Goal: Task Accomplishment & Management: Use online tool/utility

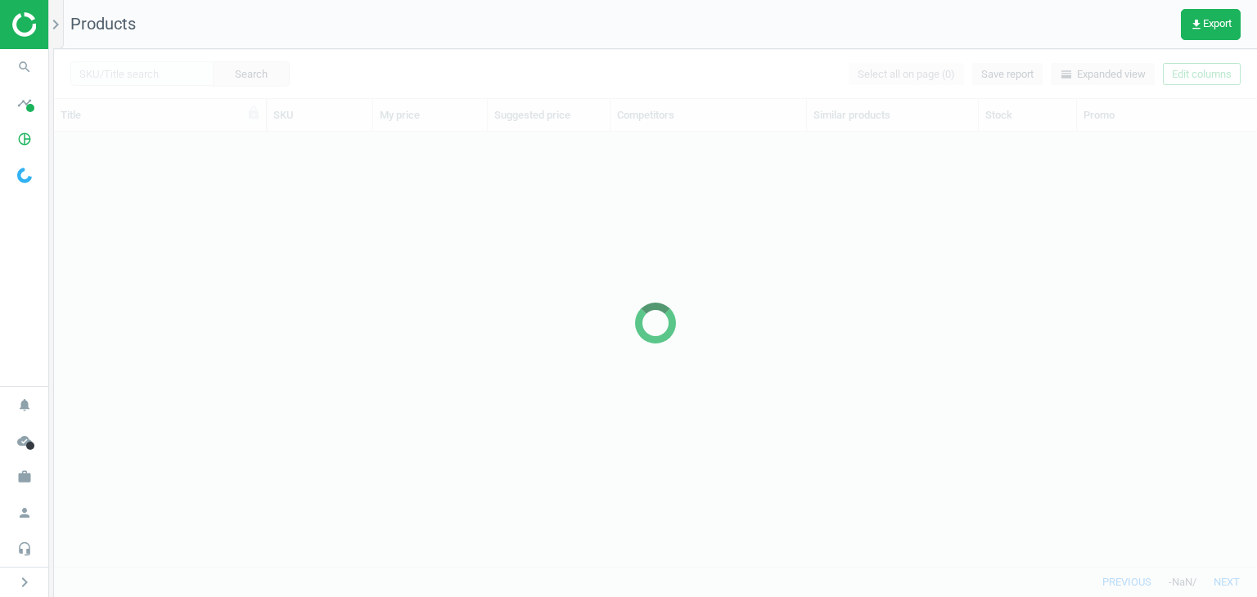
scroll to position [13, 13]
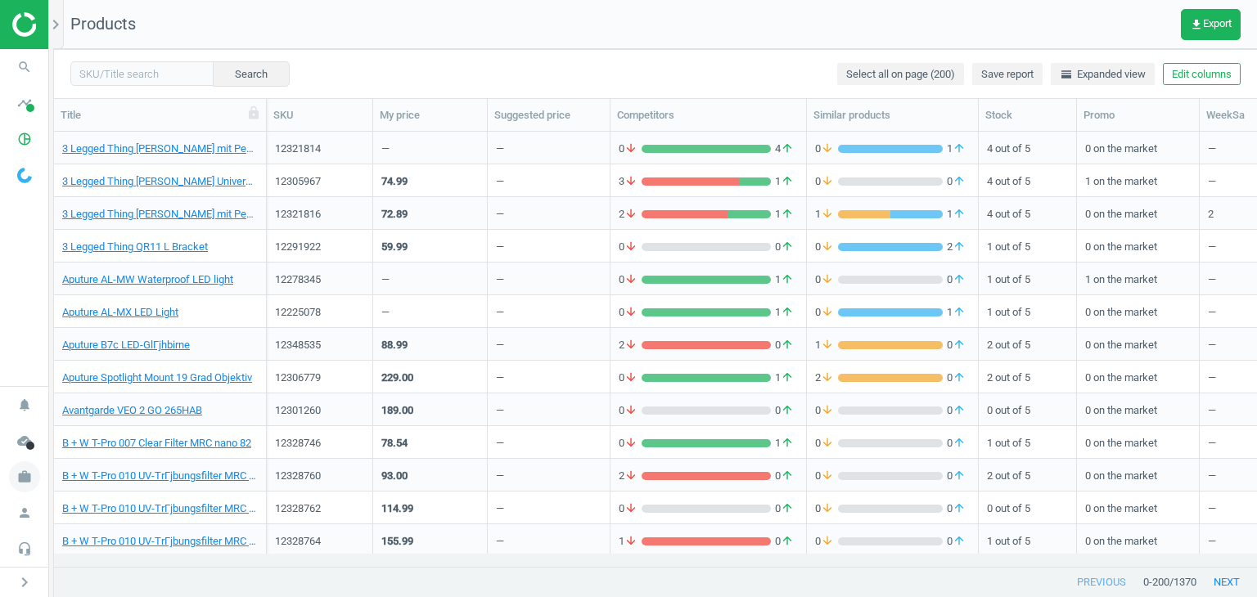
click at [13, 485] on icon "work" at bounding box center [24, 476] width 31 height 31
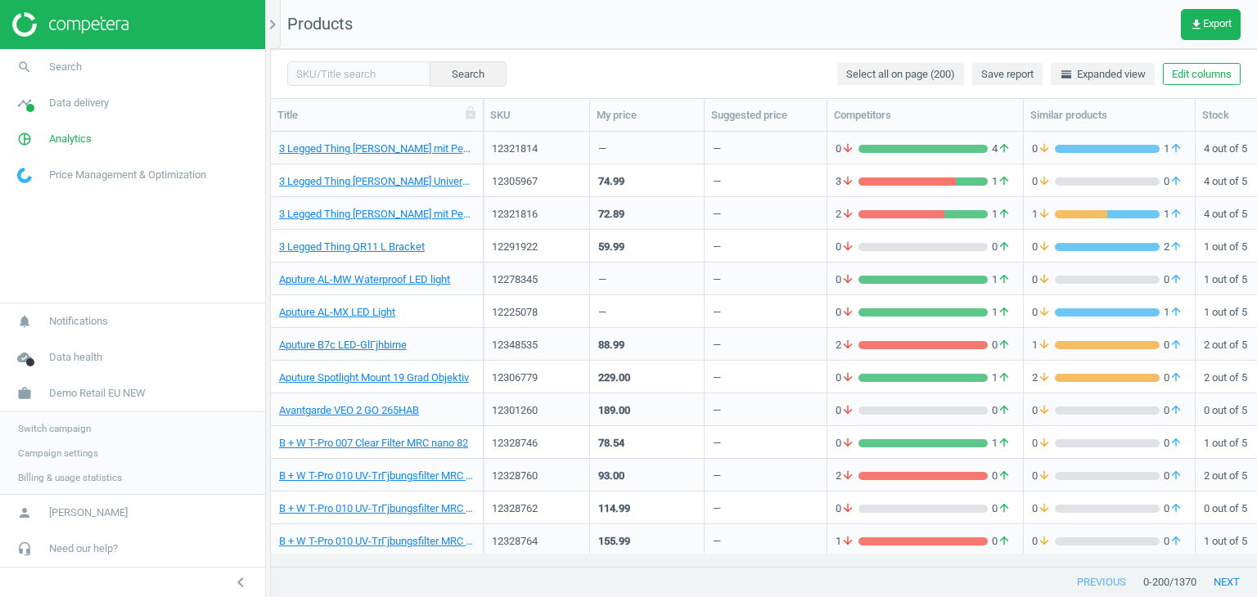
click at [24, 434] on span "Switch campaign" at bounding box center [54, 428] width 73 height 13
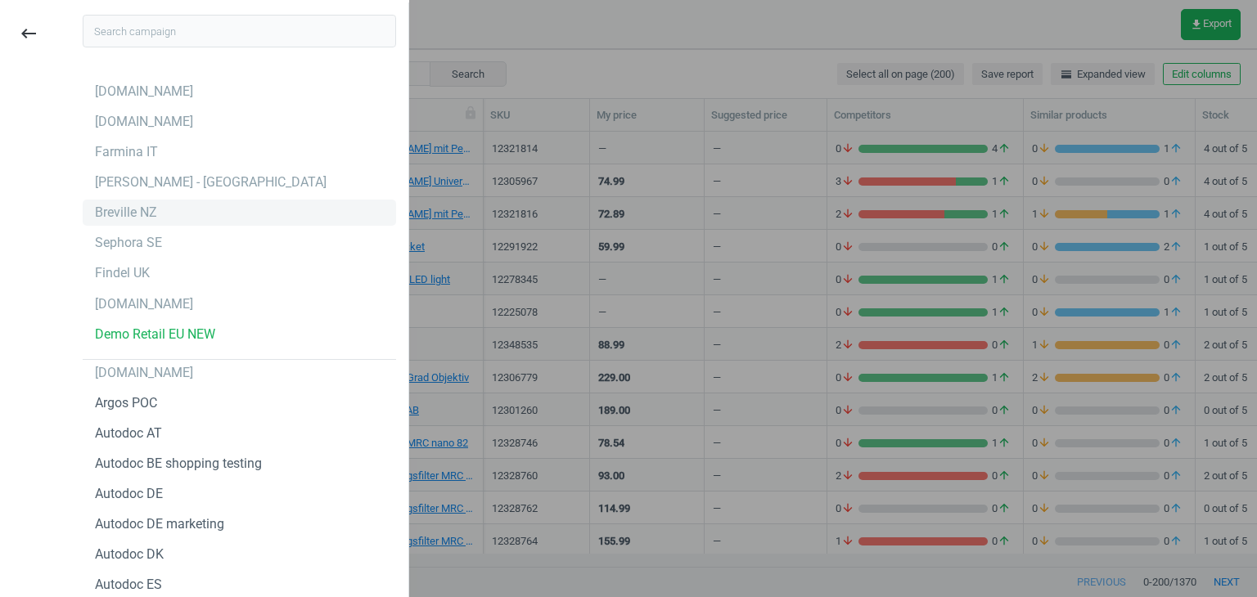
click at [167, 202] on div "Breville NZ" at bounding box center [239, 213] width 313 height 26
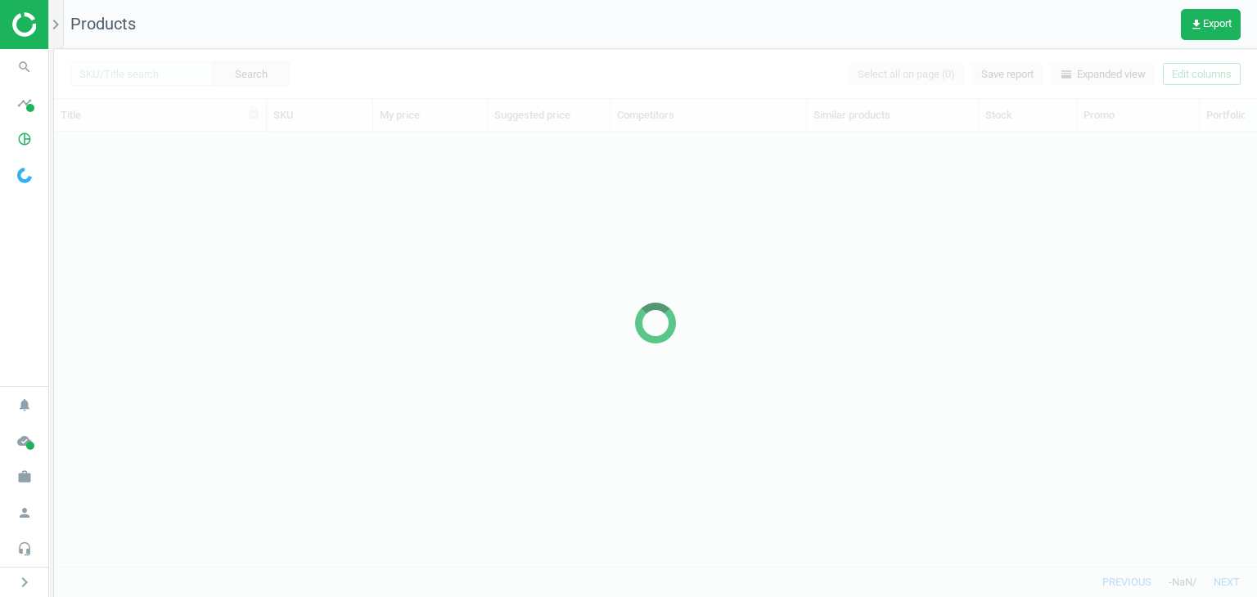
scroll to position [410, 1189]
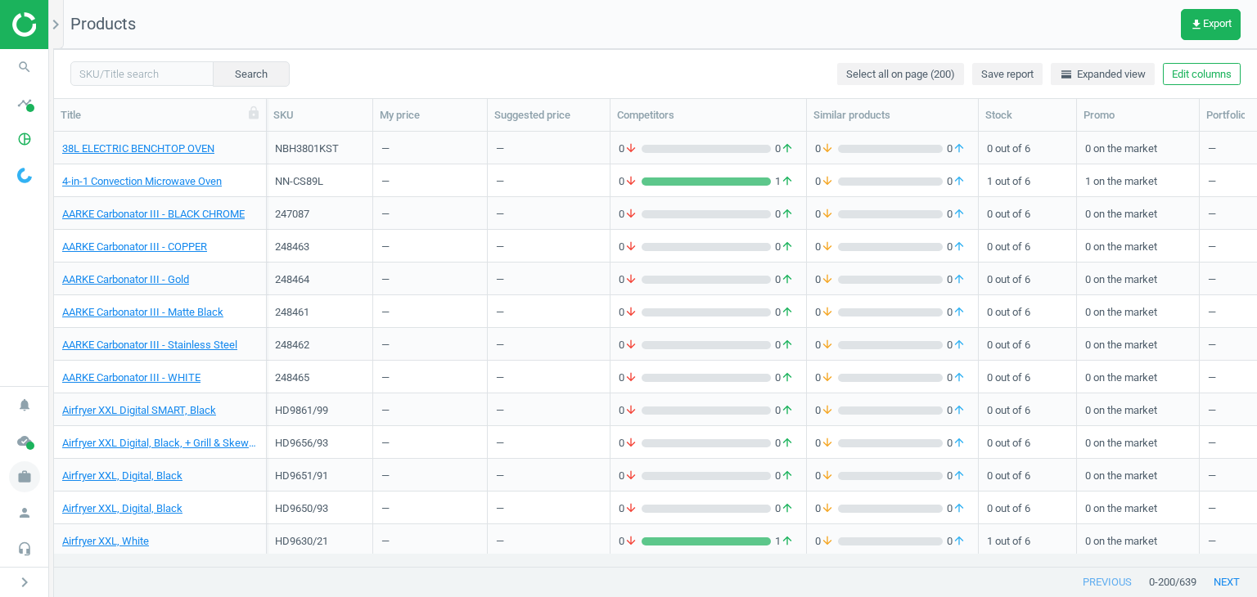
click at [33, 461] on span "work" at bounding box center [24, 477] width 49 height 36
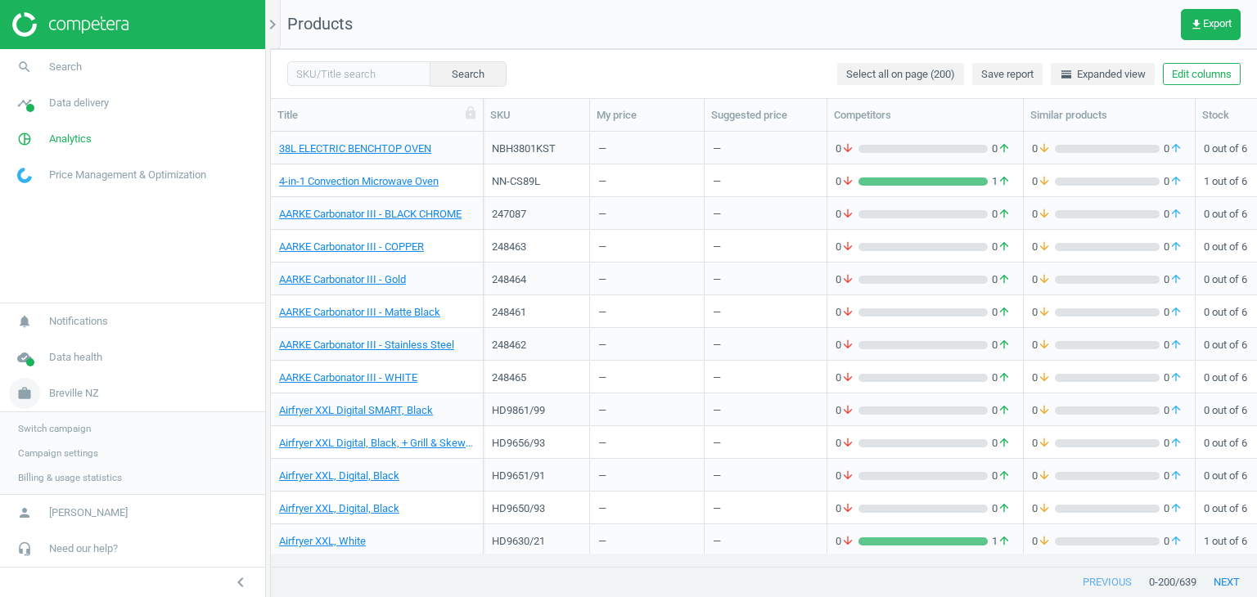
scroll to position [13, 13]
click at [66, 110] on link "timeline Data delivery" at bounding box center [132, 103] width 265 height 36
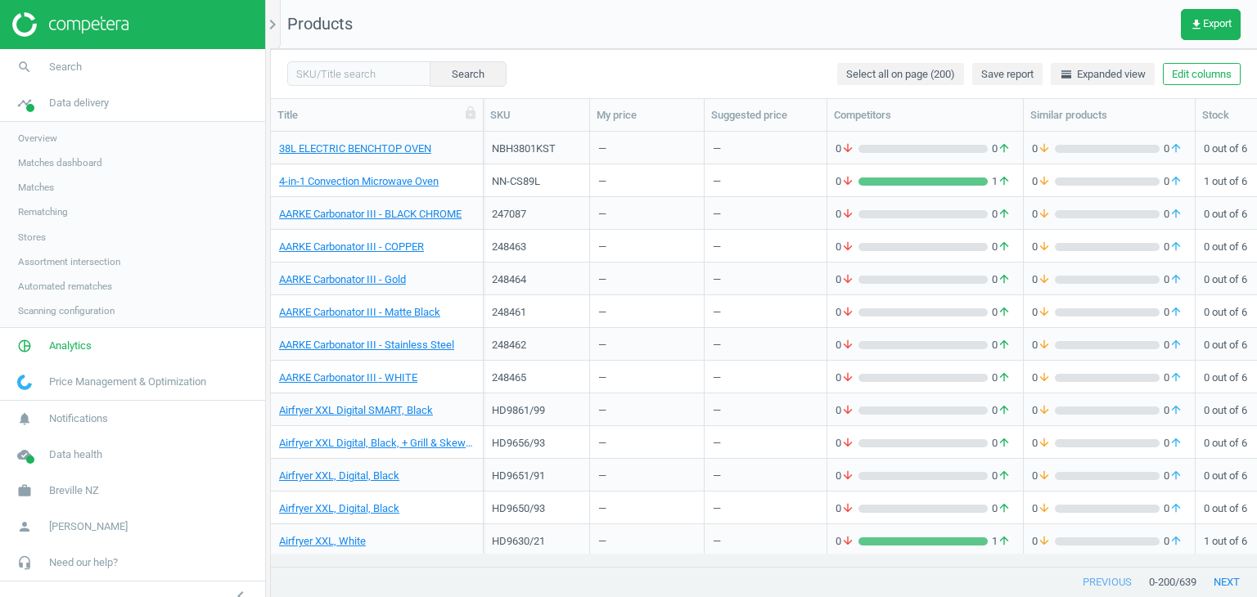
click at [33, 239] on span "Stores" at bounding box center [32, 237] width 28 height 13
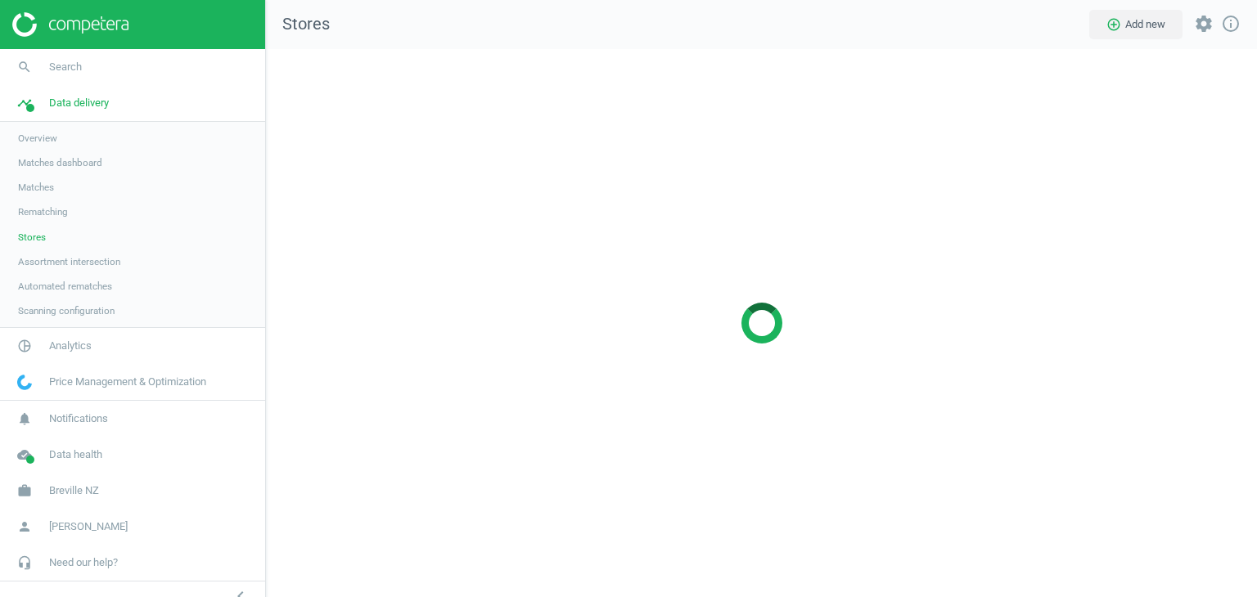
scroll to position [573, 1015]
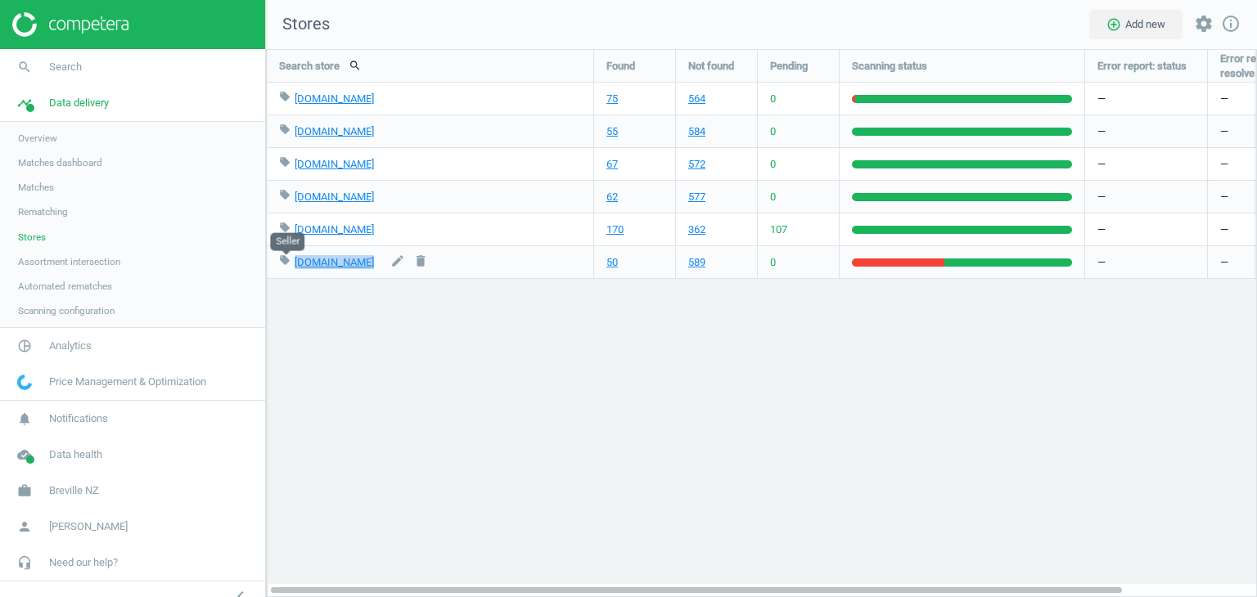
drag, startPoint x: 366, startPoint y: 263, endPoint x: 291, endPoint y: 263, distance: 74.4
click at [291, 263] on div "local_offer farmers.co.nz edit delete" at bounding box center [430, 262] width 302 height 32
copy div "farmers.co.nz edit delete"
drag, startPoint x: 357, startPoint y: 233, endPoint x: 296, endPoint y: 233, distance: 60.5
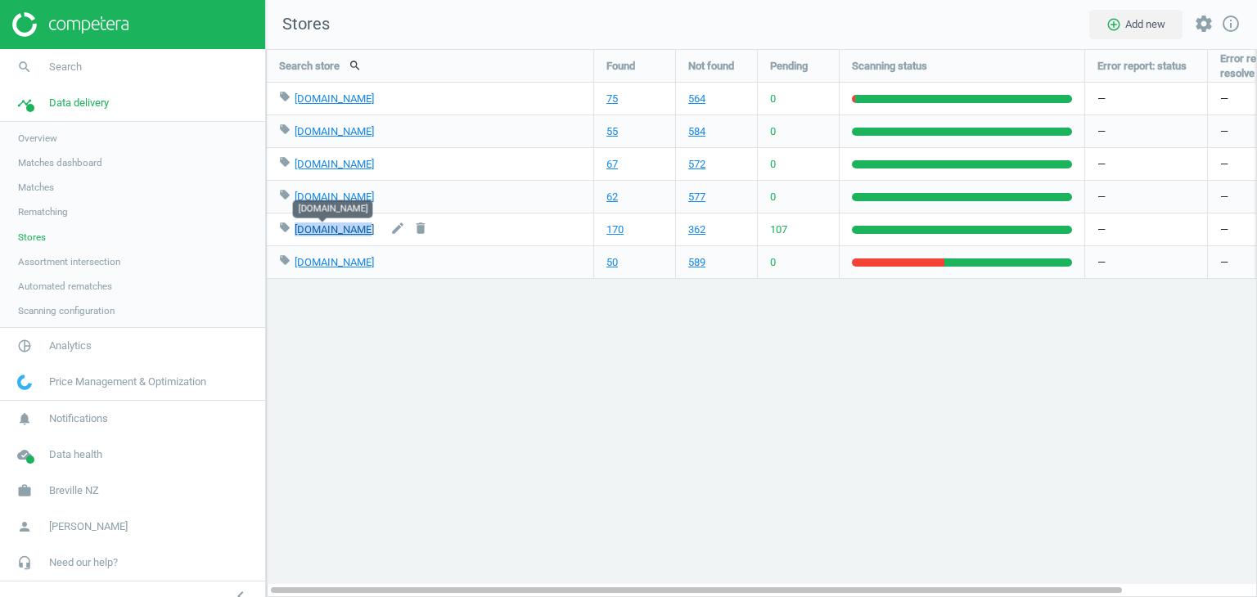
click at [296, 233] on div "local_offer breville.com edit delete" at bounding box center [430, 230] width 302 height 32
copy link "breville.com"
drag, startPoint x: 347, startPoint y: 194, endPoint x: 294, endPoint y: 200, distance: 53.6
click at [294, 200] on div "local_offer jbhifi.co.nz edit delete" at bounding box center [430, 197] width 302 height 32
copy link "jbhifi.co.nz"
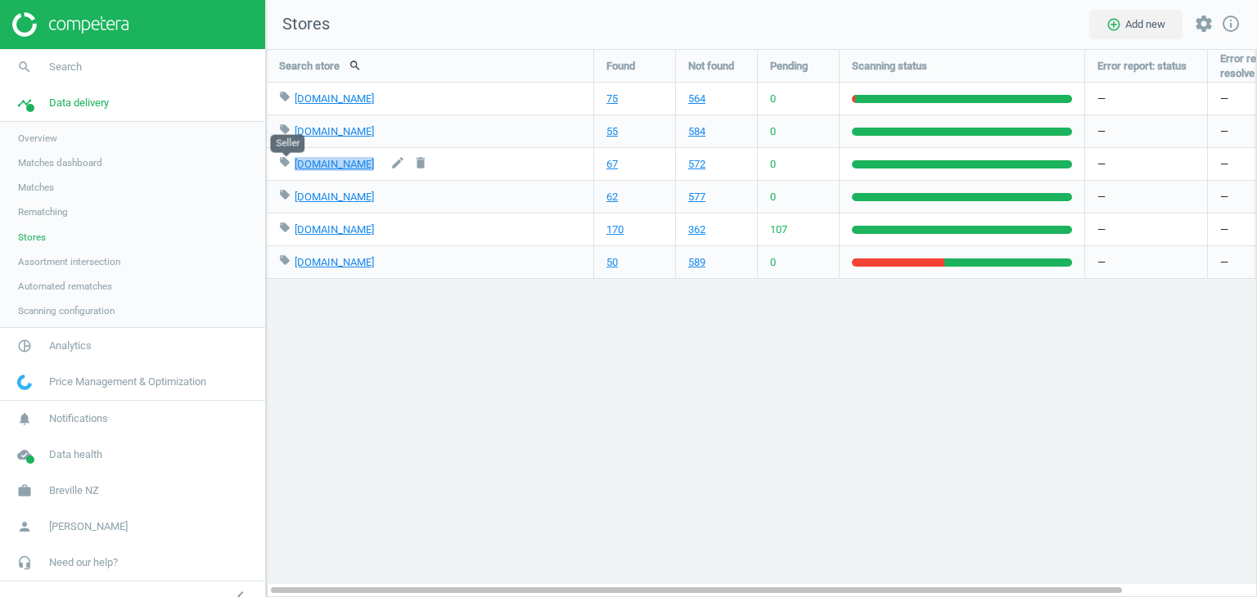
copy div "briscoes.co.nz edit delete"
drag, startPoint x: 366, startPoint y: 165, endPoint x: 292, endPoint y: 164, distance: 74.5
click at [292, 164] on div "local_offer briscoes.co.nz edit delete" at bounding box center [430, 164] width 302 height 32
copy div "noelleeming.co.nz edit delete"
drag, startPoint x: 376, startPoint y: 128, endPoint x: 295, endPoint y: 134, distance: 82.0
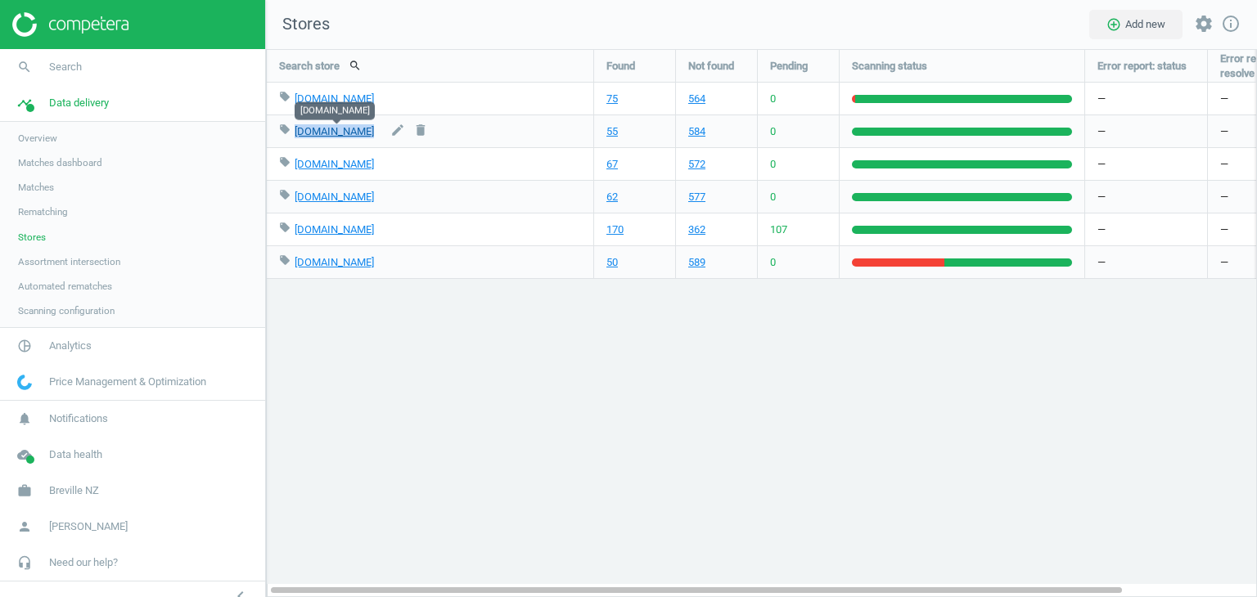
click at [295, 134] on div "local_offer noelleeming.co.nz edit delete" at bounding box center [430, 131] width 302 height 32
drag, startPoint x: 399, startPoint y: 102, endPoint x: 292, endPoint y: 100, distance: 107.2
click at [292, 100] on div "local_offer harveynorman.co.nz edit delete" at bounding box center [430, 99] width 302 height 32
copy div "harveynorman.co.nz edit delete"
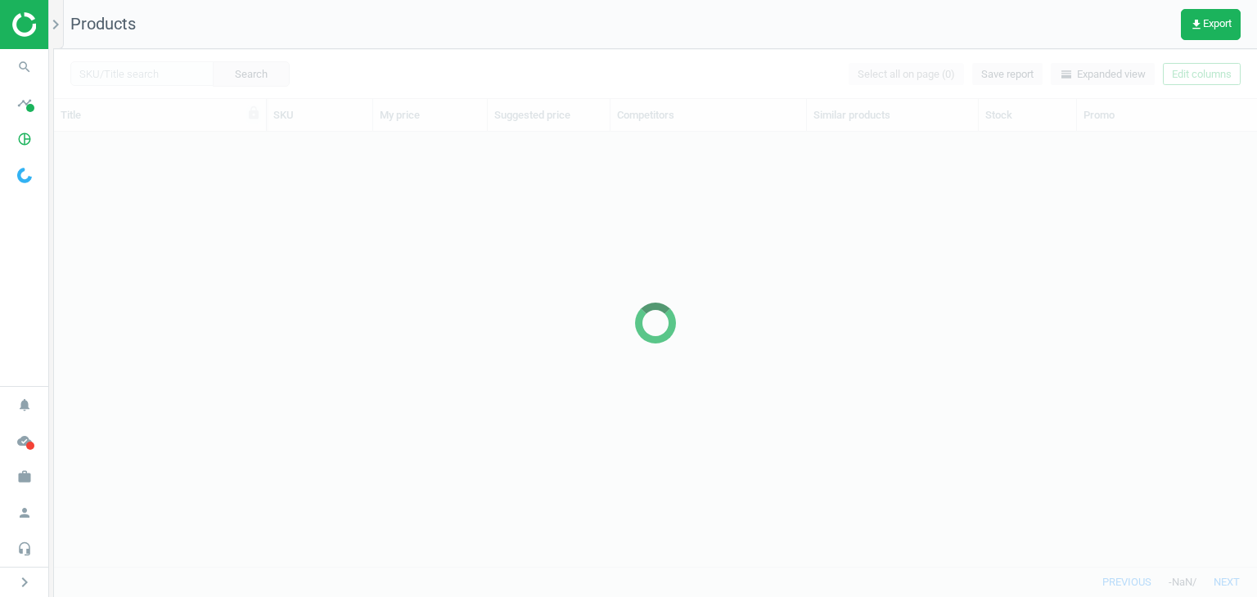
scroll to position [13, 13]
click at [34, 466] on icon "work" at bounding box center [24, 476] width 31 height 31
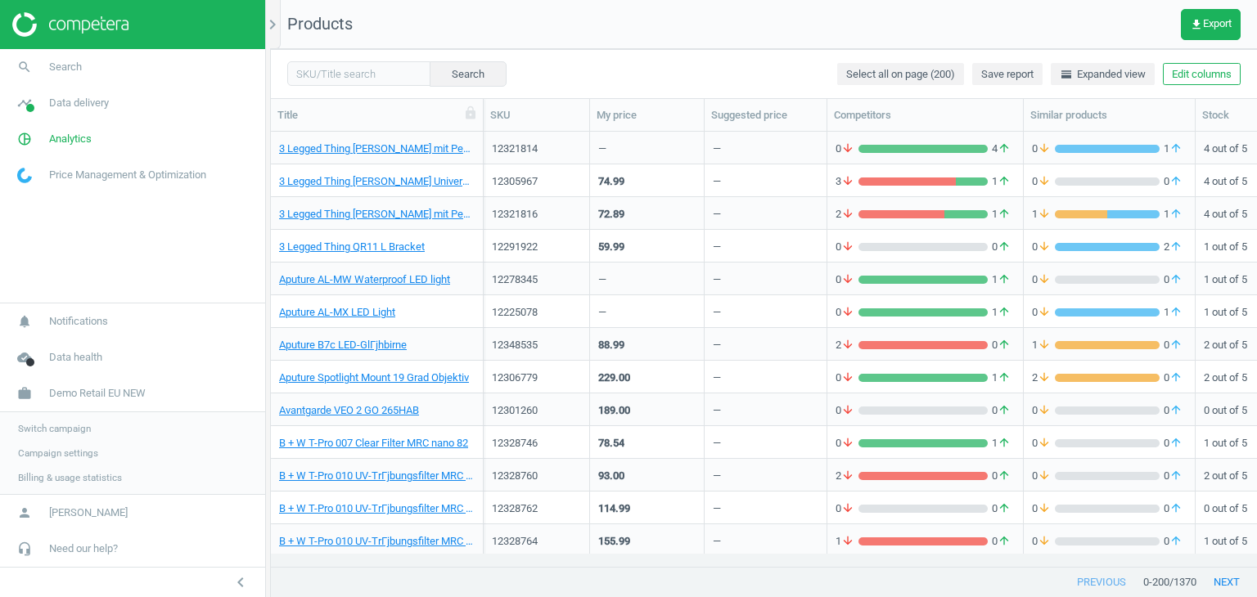
click at [47, 428] on span "Switch campaign" at bounding box center [54, 428] width 73 height 13
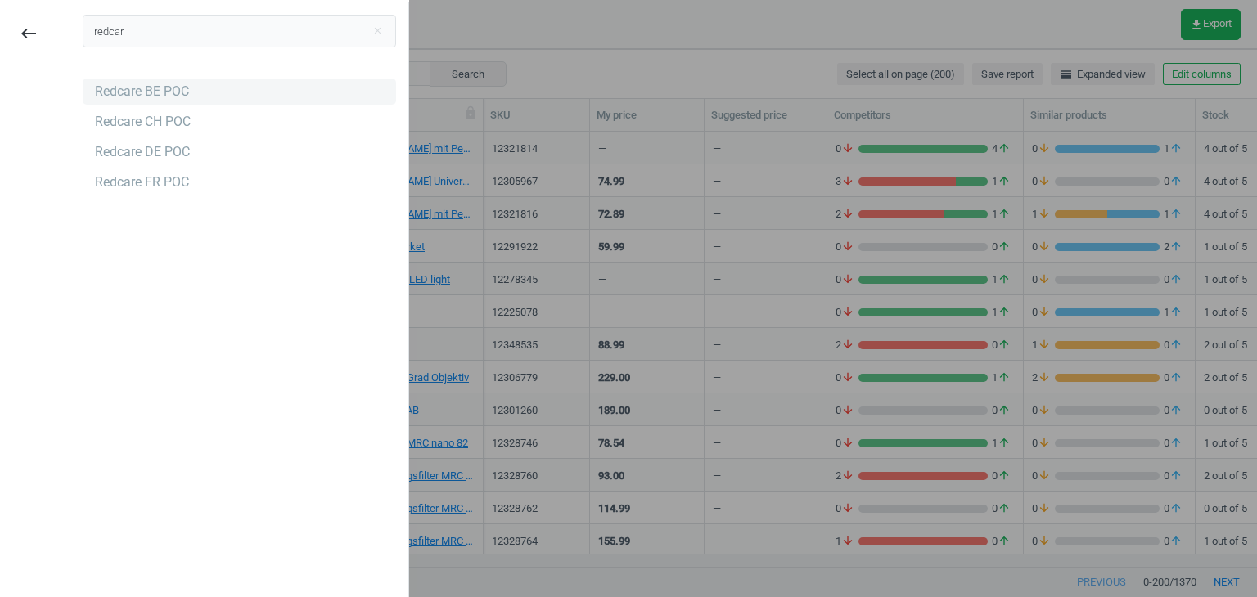
type input "redcar"
click at [148, 83] on div "Redcare BE POC" at bounding box center [142, 92] width 94 height 18
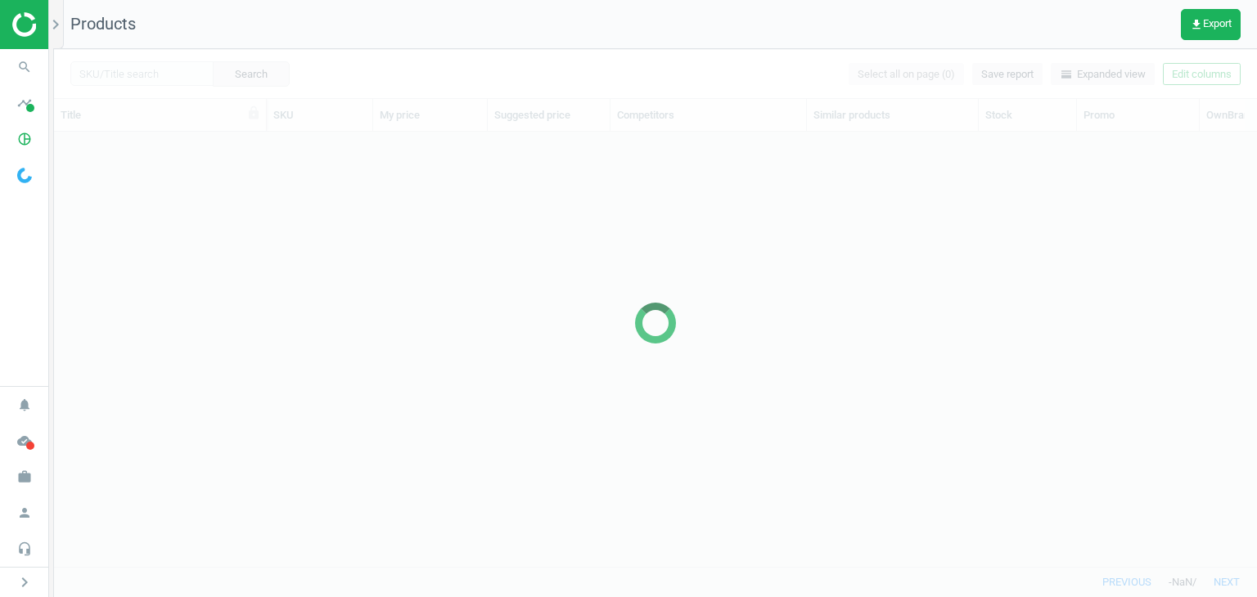
scroll to position [410, 1189]
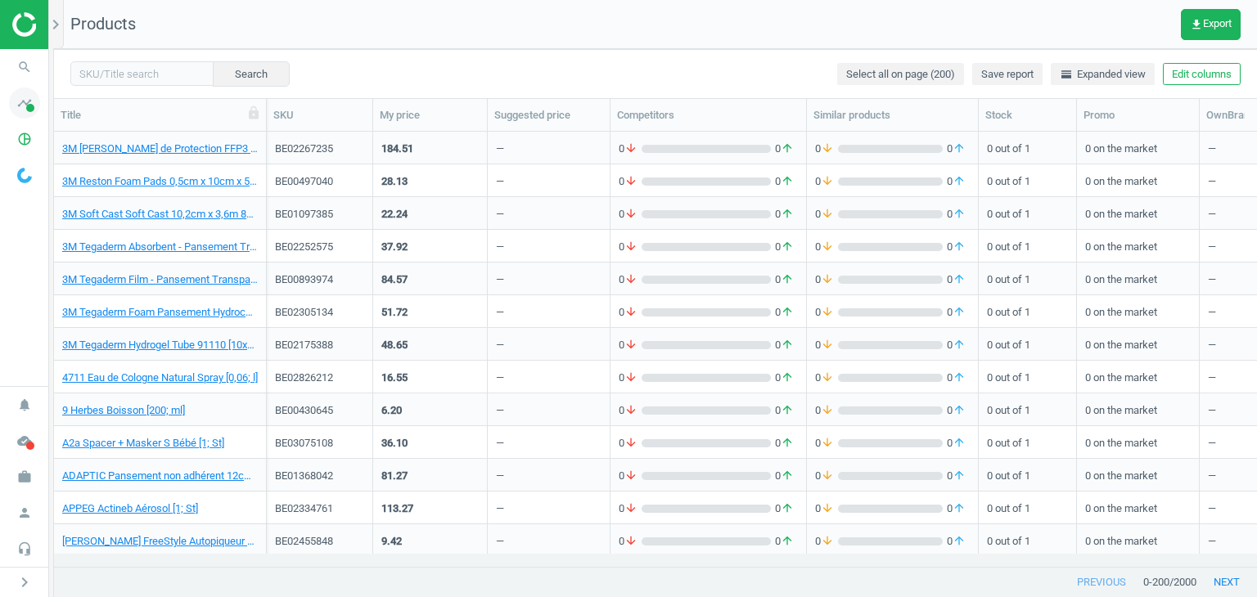
click at [24, 103] on icon "timeline" at bounding box center [24, 103] width 31 height 31
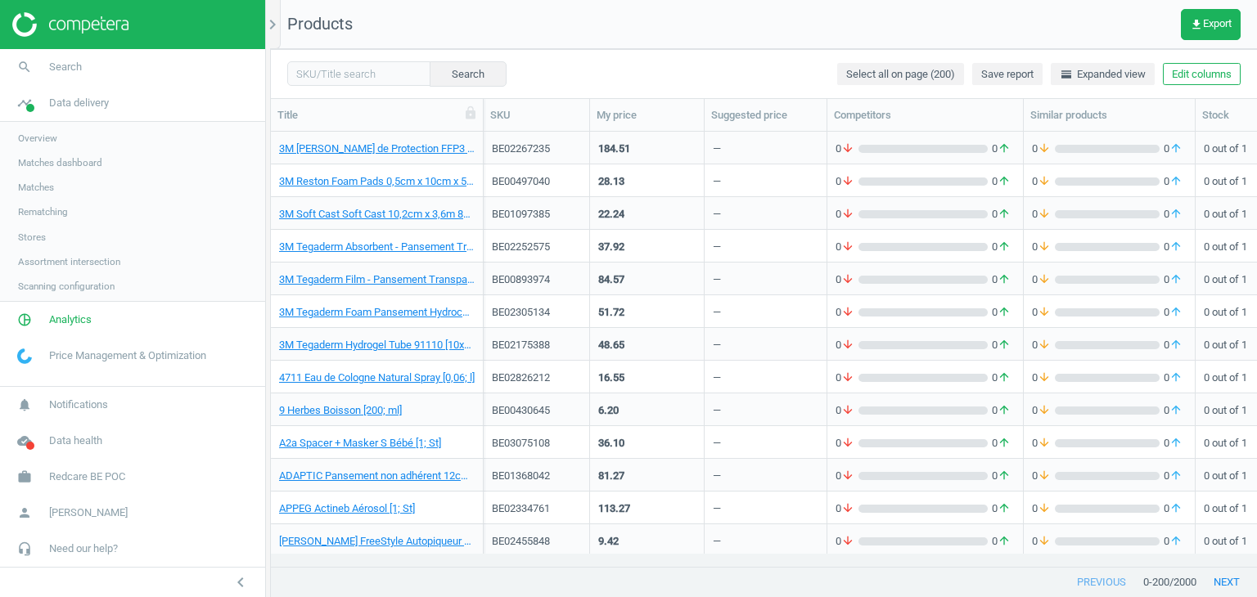
scroll to position [13, 13]
click at [39, 228] on link "Stores" at bounding box center [132, 237] width 265 height 25
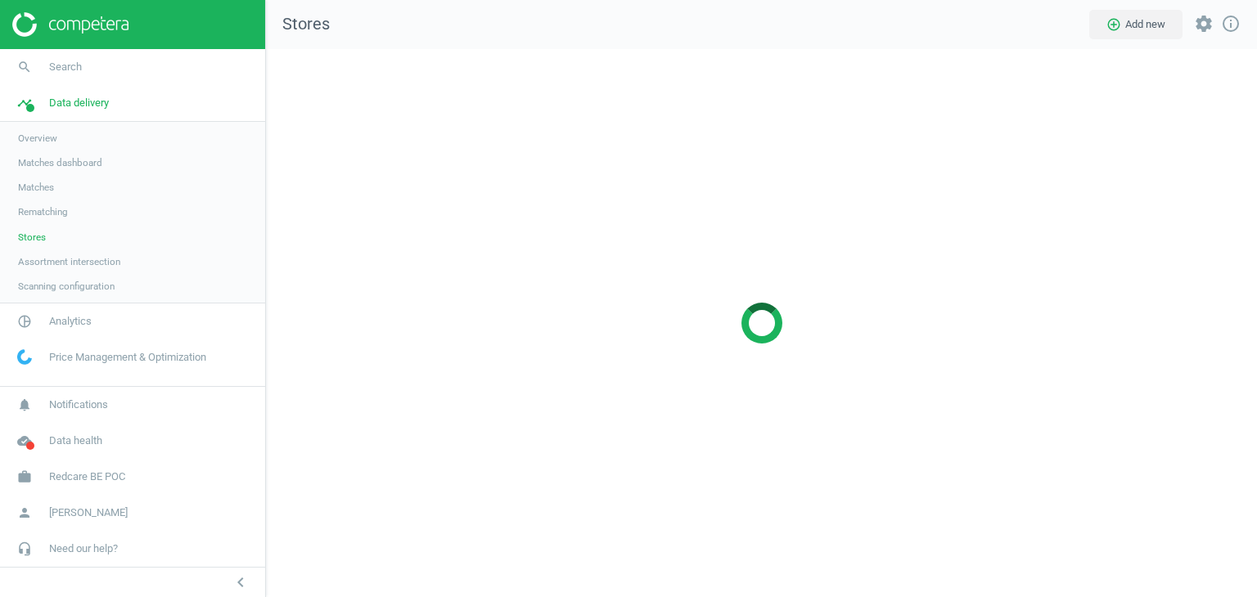
scroll to position [573, 1015]
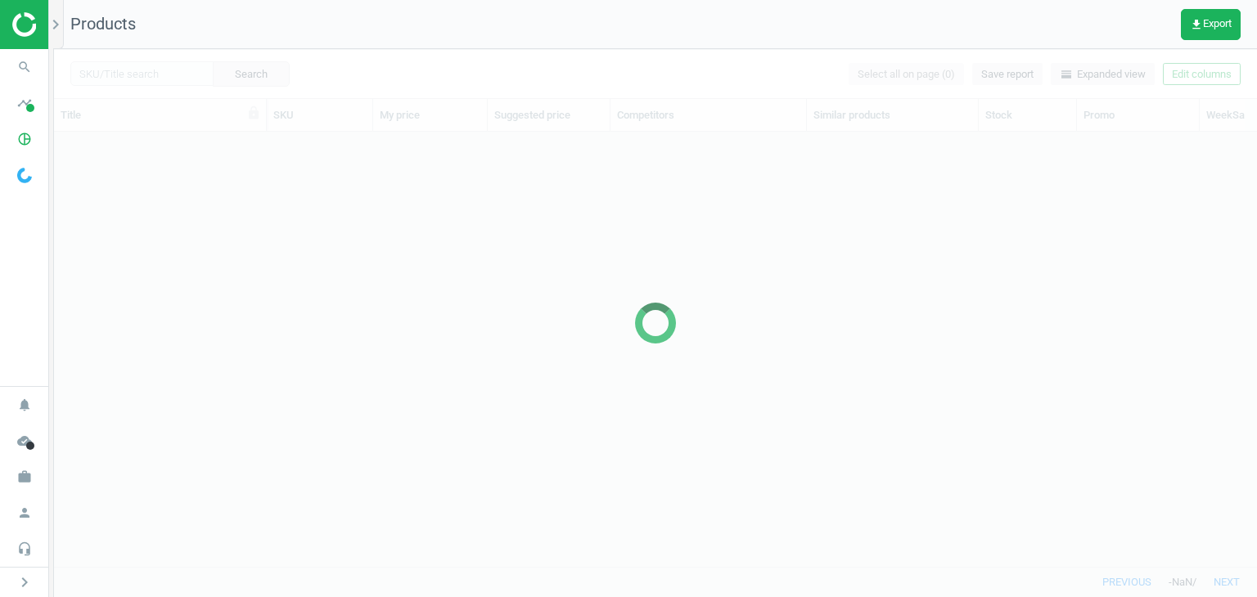
scroll to position [410, 1189]
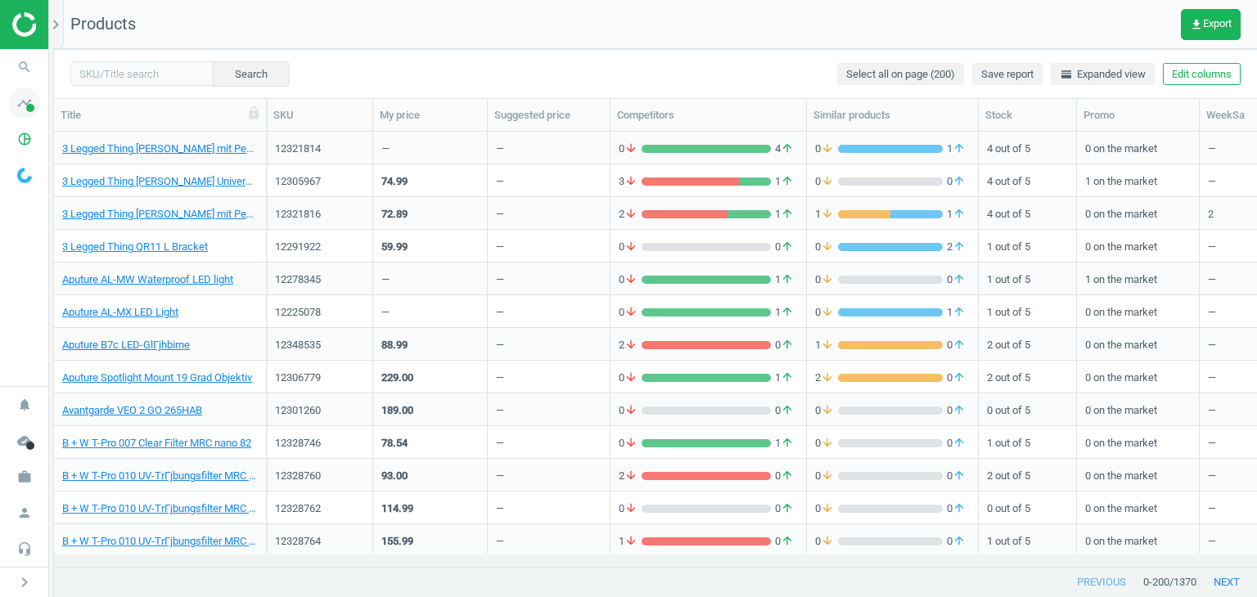
click at [29, 108] on span at bounding box center [30, 108] width 8 height 8
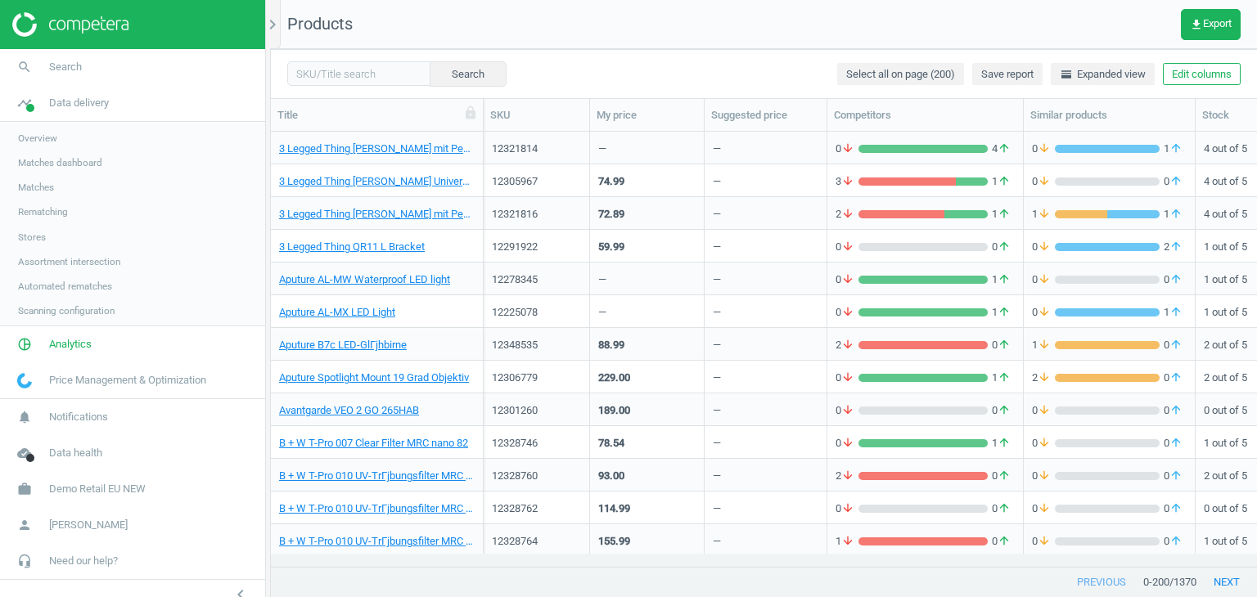
scroll to position [13, 13]
click at [44, 194] on span "Matches" at bounding box center [36, 187] width 36 height 13
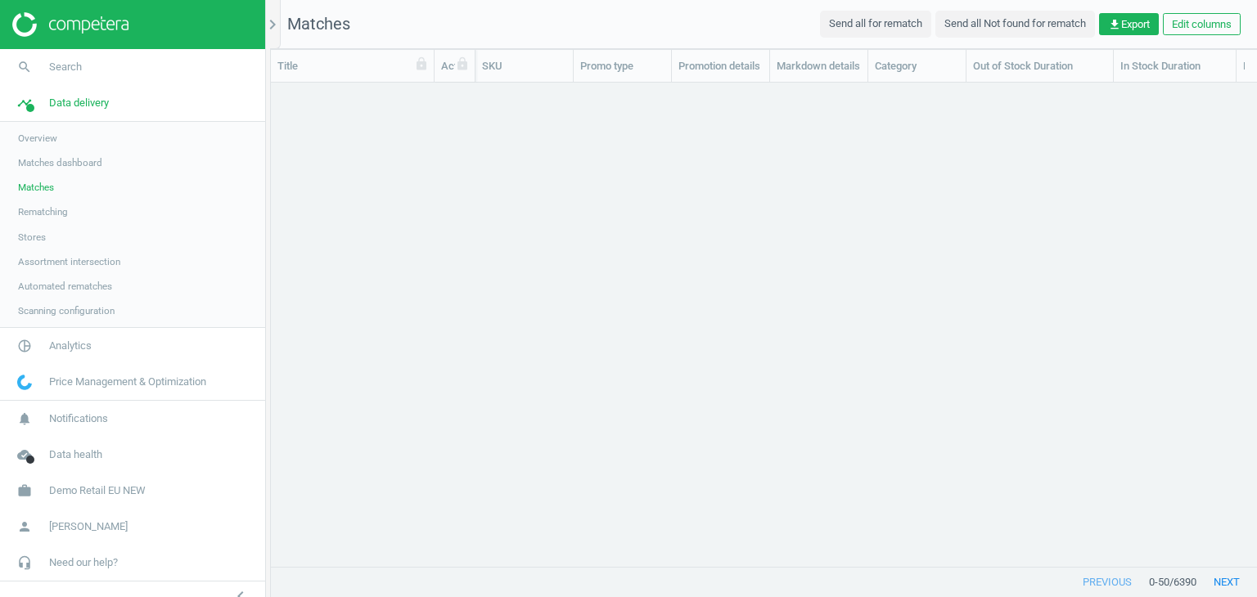
scroll to position [459, 973]
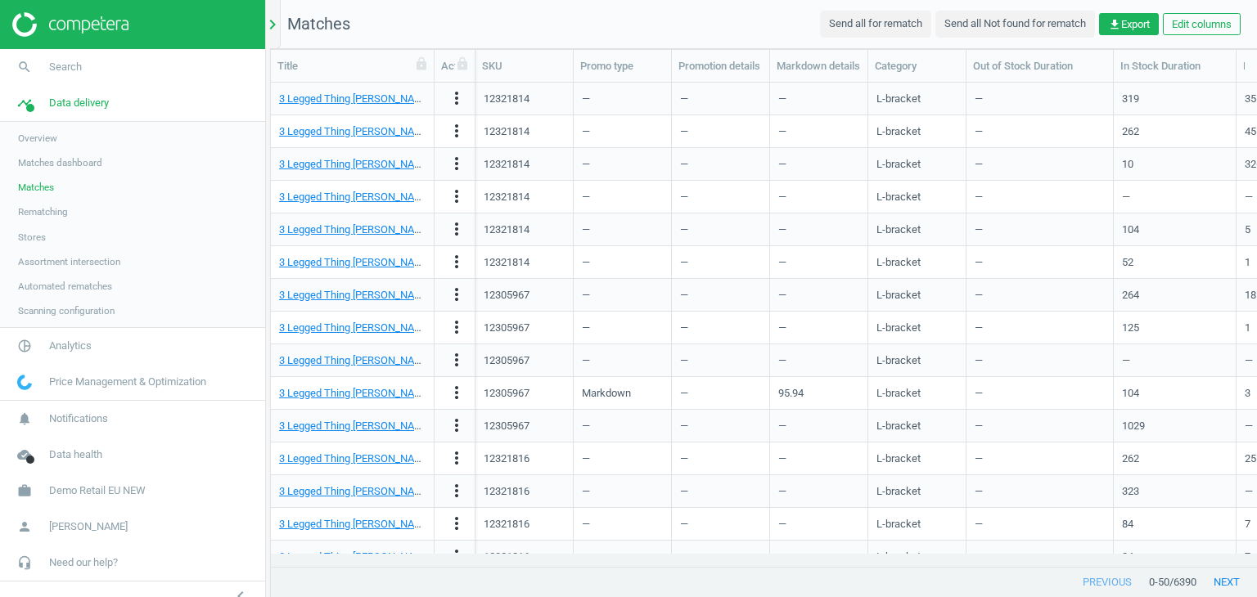
click at [275, 22] on icon "chevron_right" at bounding box center [273, 25] width 20 height 20
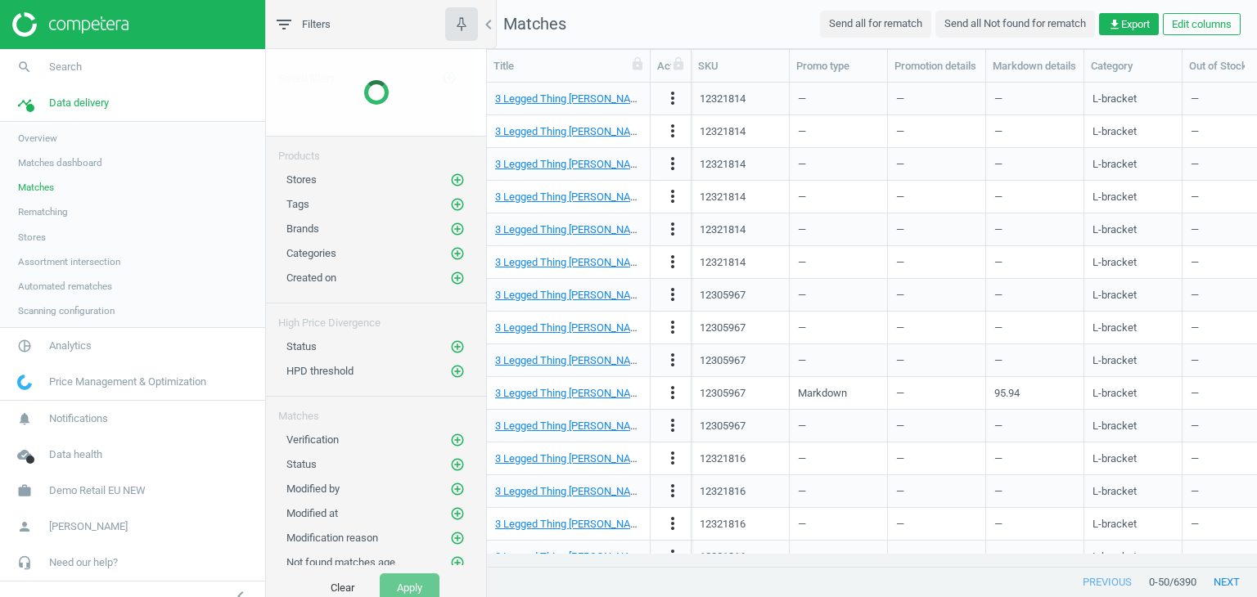
scroll to position [459, 758]
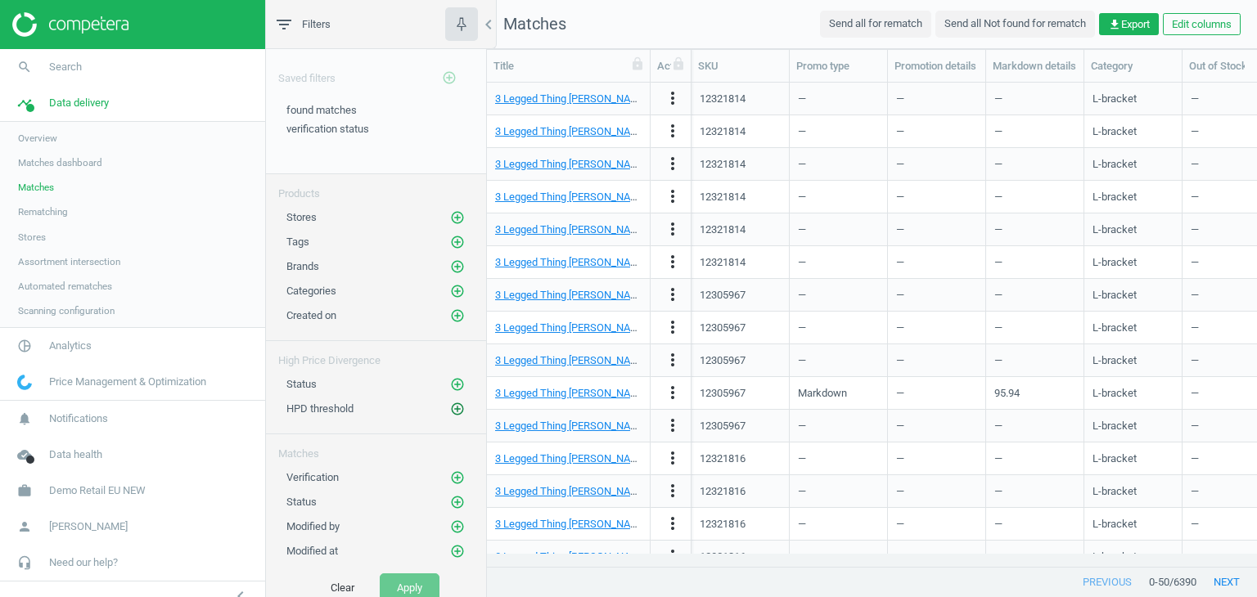
click at [452, 407] on icon "add_circle_outline" at bounding box center [457, 409] width 15 height 15
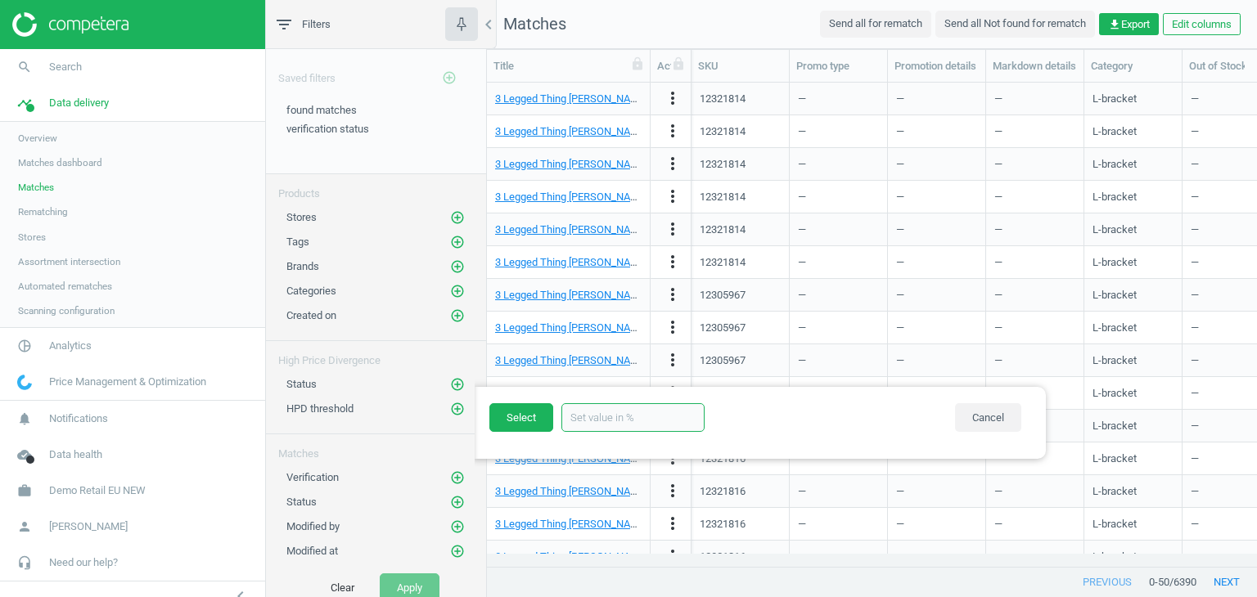
click at [595, 423] on input "text" at bounding box center [632, 417] width 143 height 29
type input "30"
click at [530, 422] on button "Select" at bounding box center [521, 417] width 64 height 29
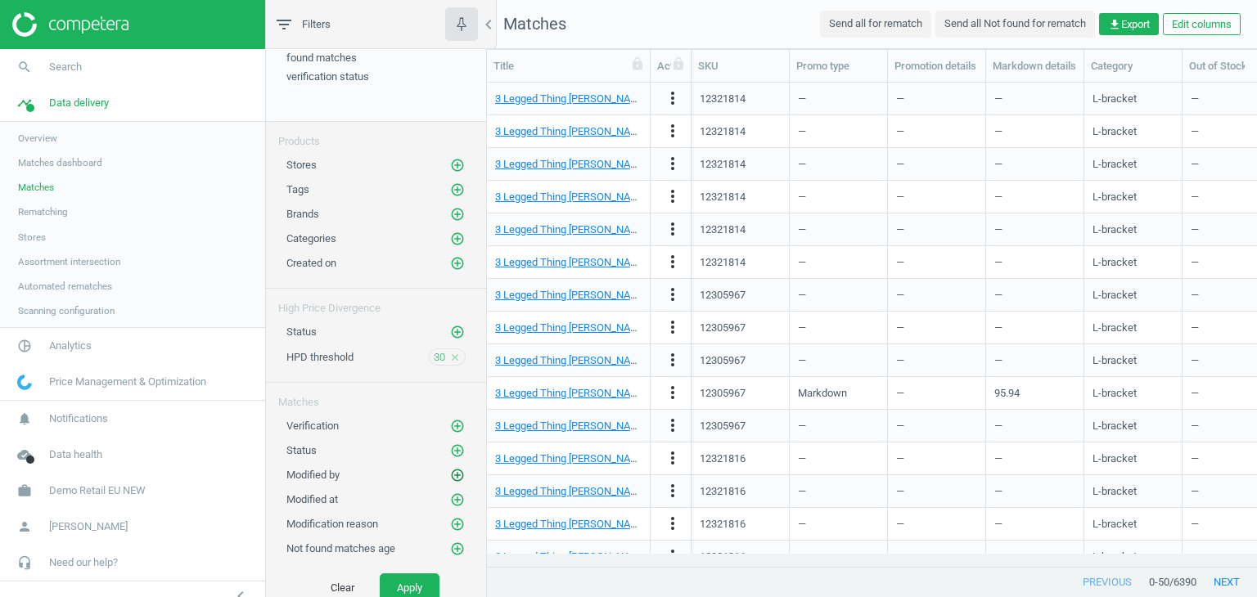
scroll to position [82, 0]
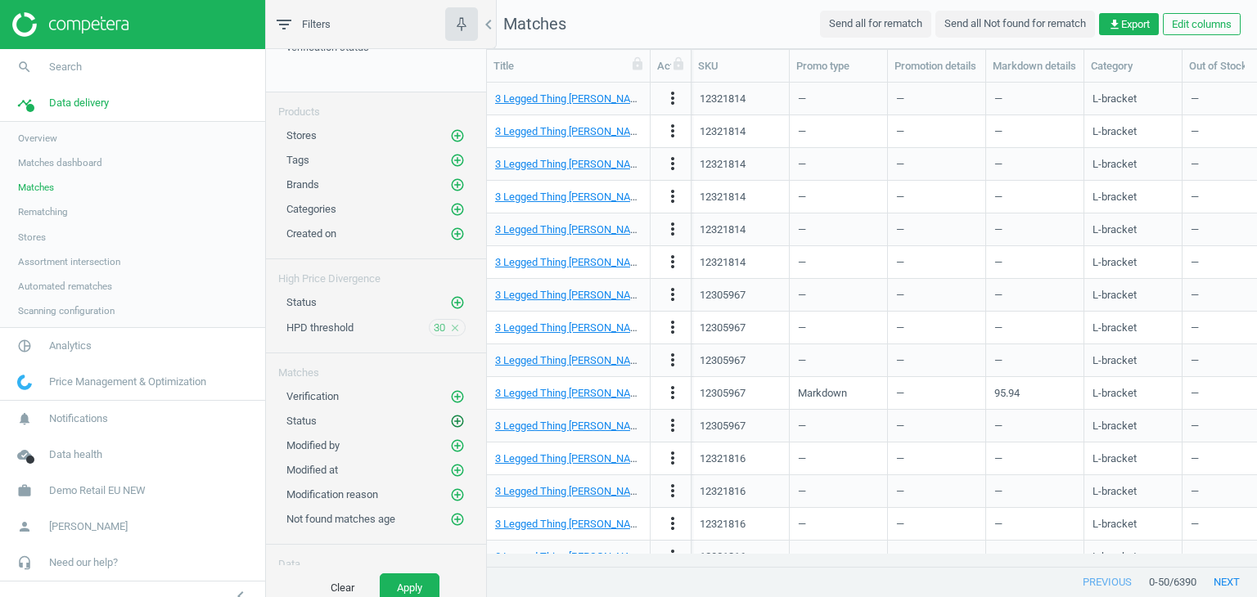
click at [450, 415] on icon "add_circle_outline" at bounding box center [457, 421] width 15 height 15
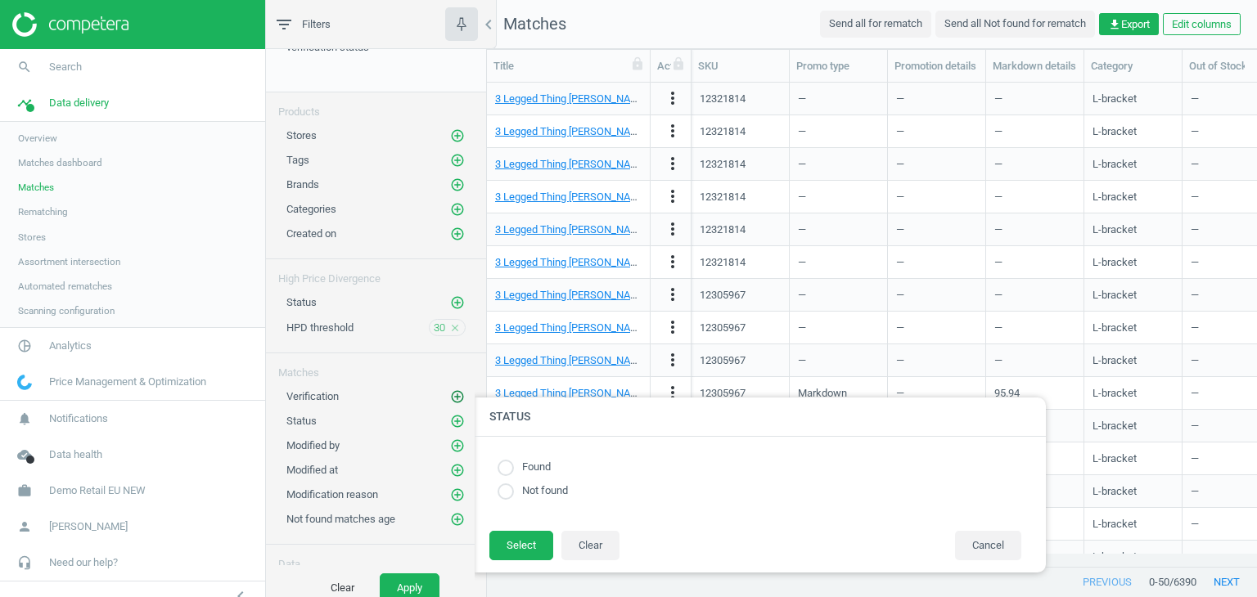
click at [450, 393] on icon "add_circle_outline" at bounding box center [457, 396] width 15 height 15
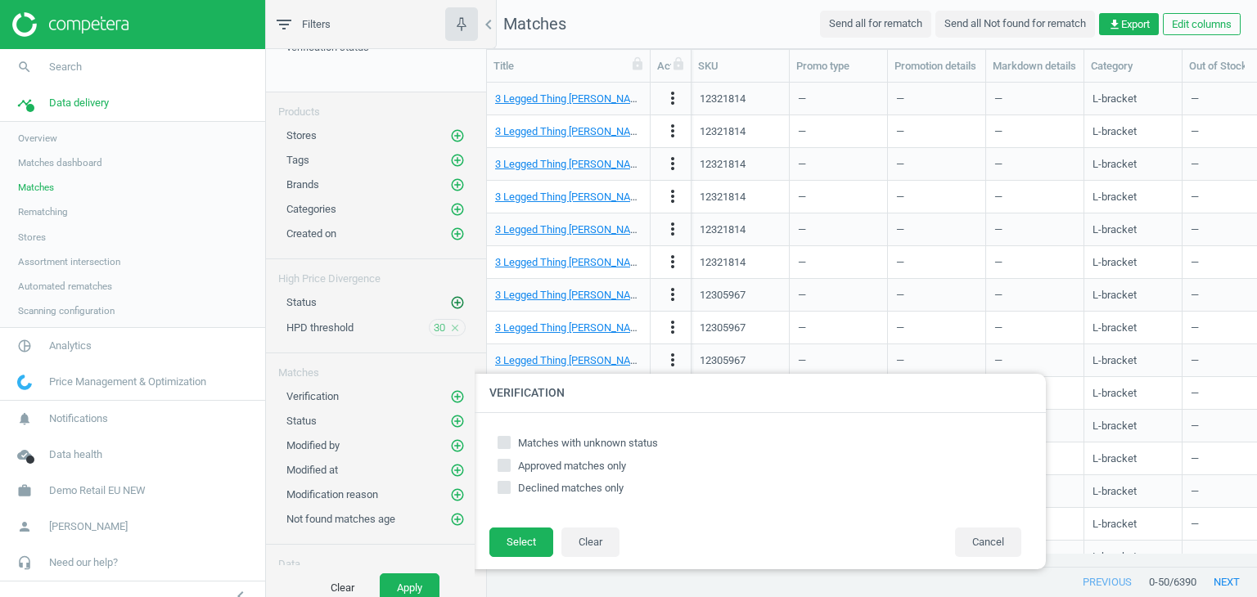
click at [450, 299] on icon "add_circle_outline" at bounding box center [457, 302] width 15 height 15
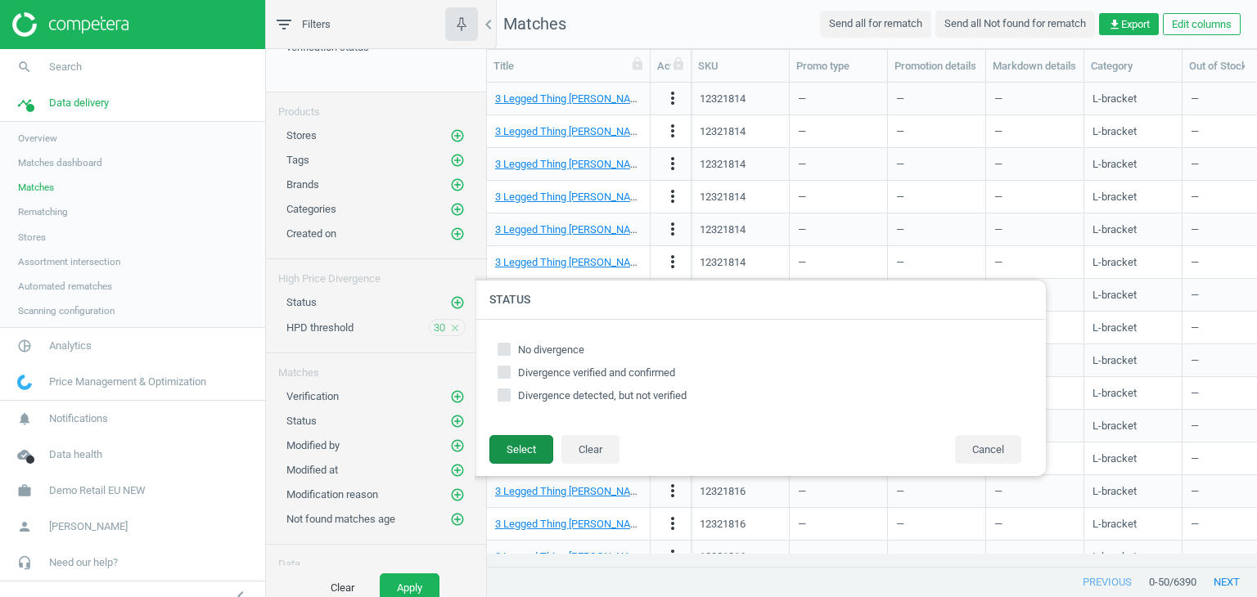
click at [515, 452] on button "Select" at bounding box center [521, 449] width 64 height 29
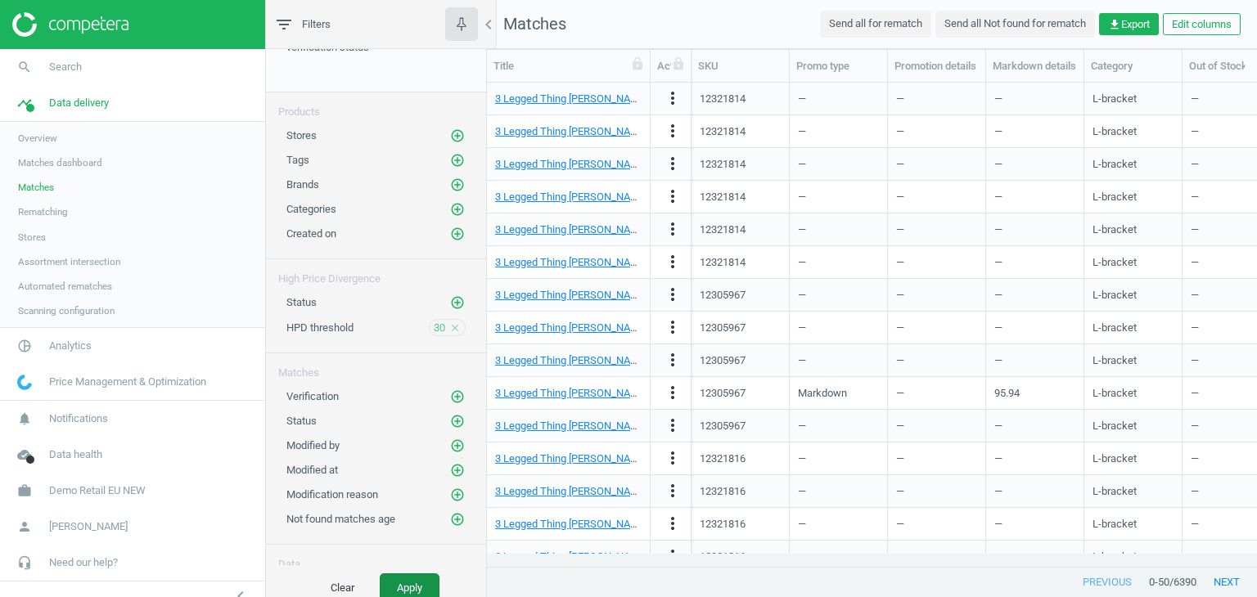
click at [429, 583] on button "Apply" at bounding box center [410, 587] width 60 height 29
click at [487, 30] on icon "chevron_left" at bounding box center [489, 25] width 20 height 20
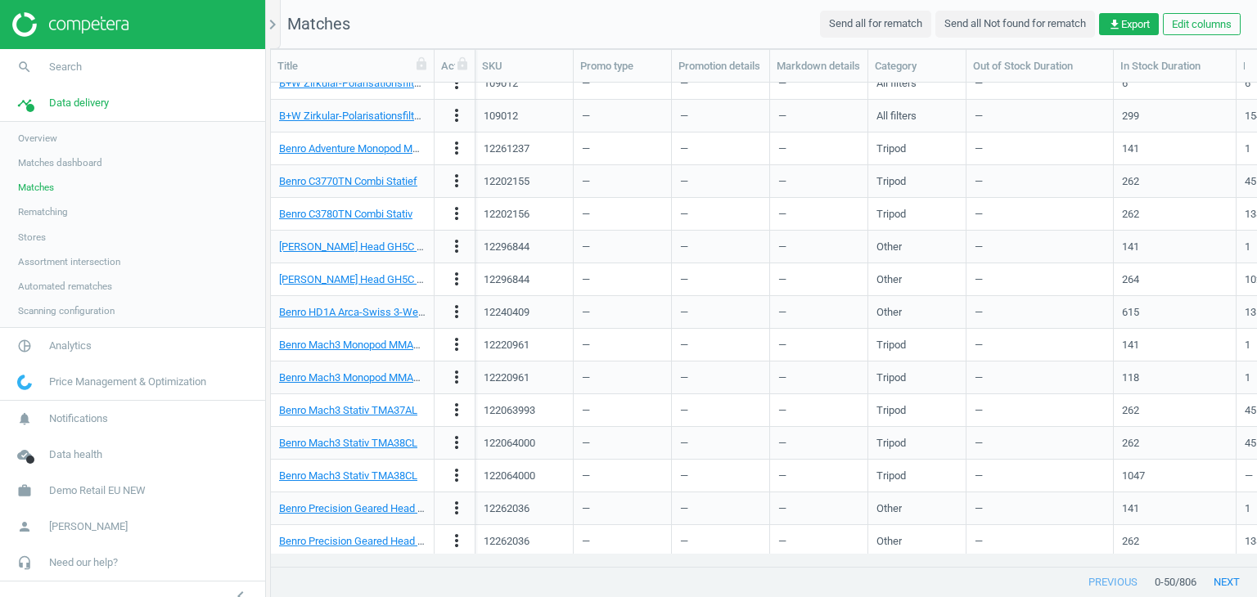
scroll to position [1165, 0]
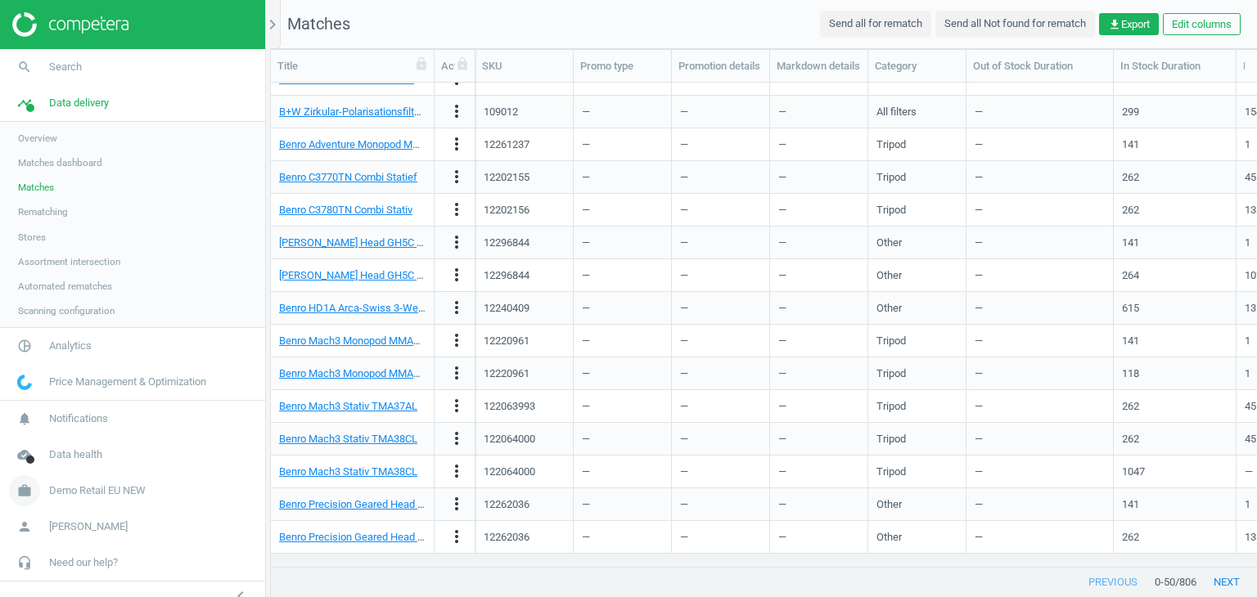
click at [82, 486] on span "Demo Retail EU NEW" at bounding box center [97, 490] width 97 height 15
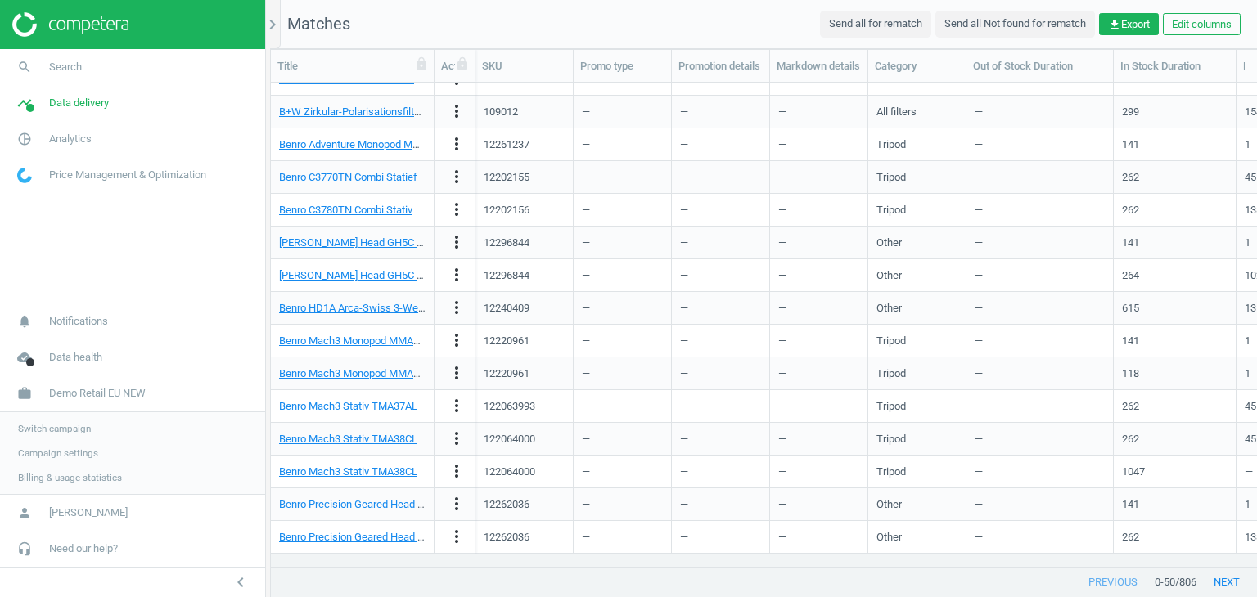
click at [72, 425] on span "Switch campaign" at bounding box center [54, 428] width 73 height 13
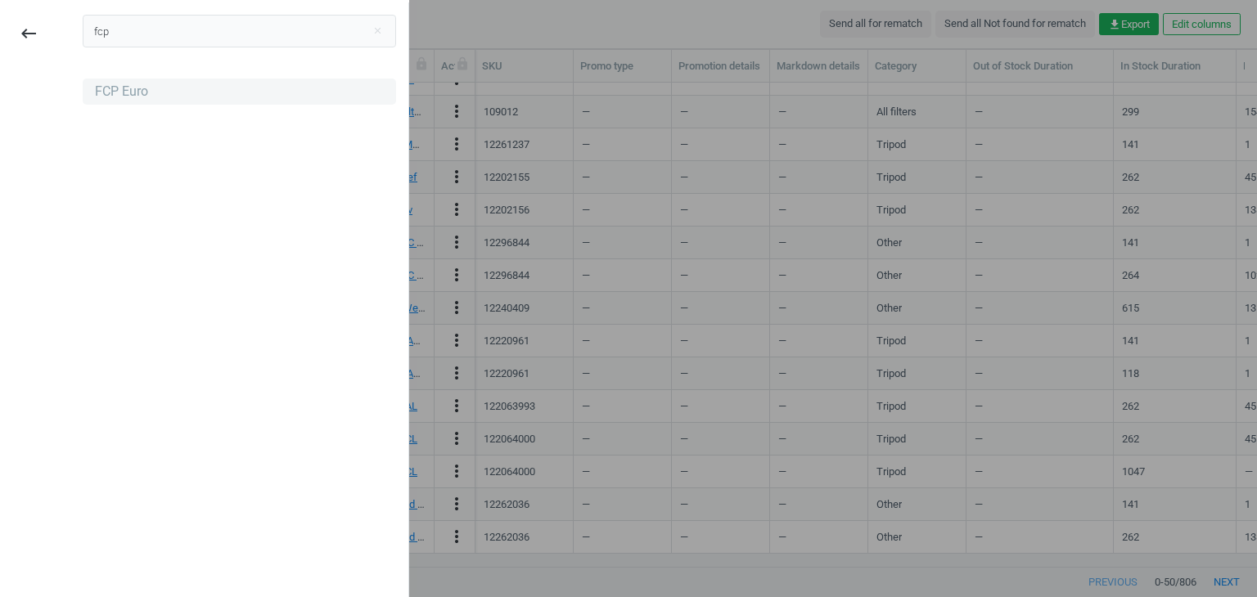
type input "fcp"
click at [154, 102] on div "FCP Euro" at bounding box center [239, 92] width 313 height 26
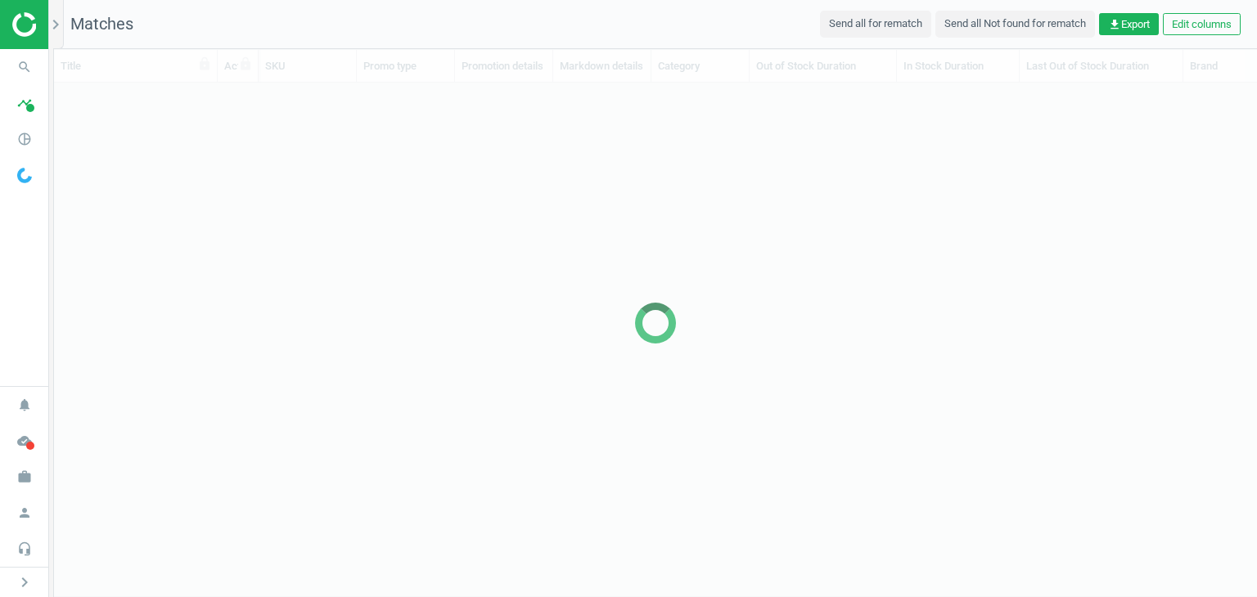
scroll to position [488, 1189]
click at [62, 34] on icon "chevron_right" at bounding box center [56, 25] width 20 height 20
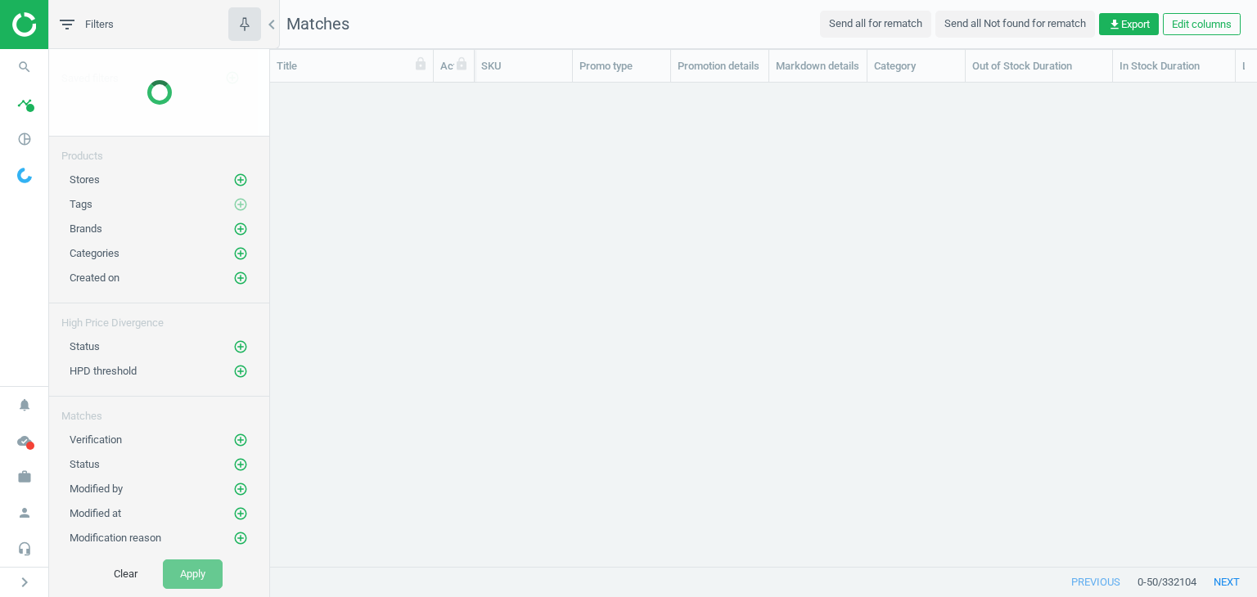
scroll to position [459, 973]
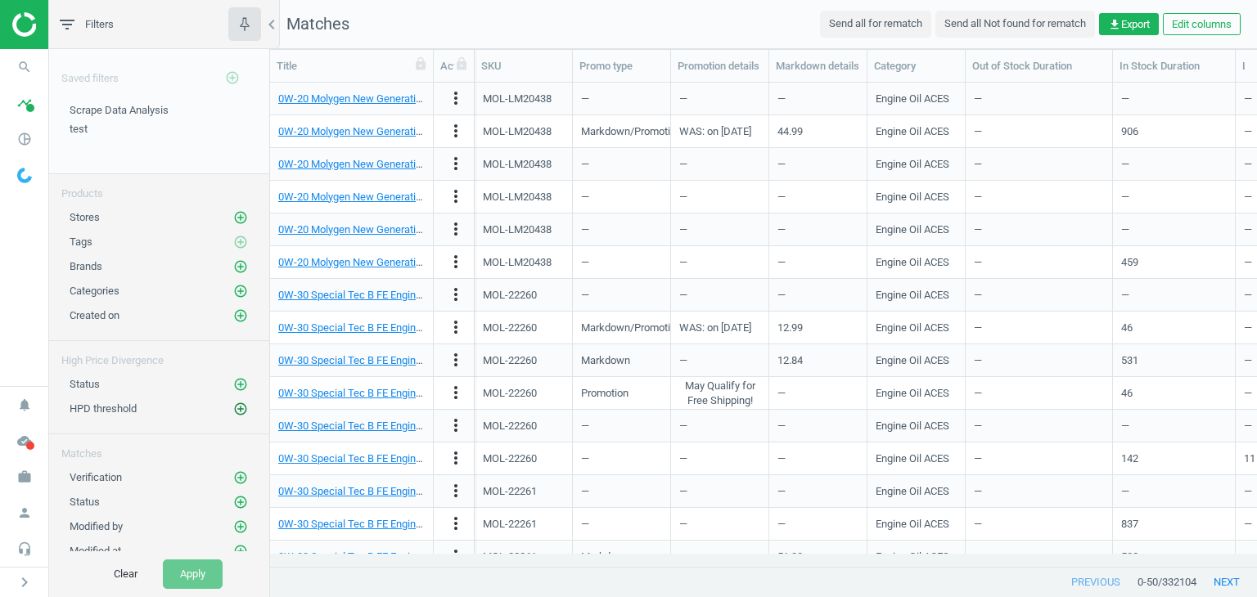
click at [233, 411] on icon "add_circle_outline" at bounding box center [240, 409] width 15 height 15
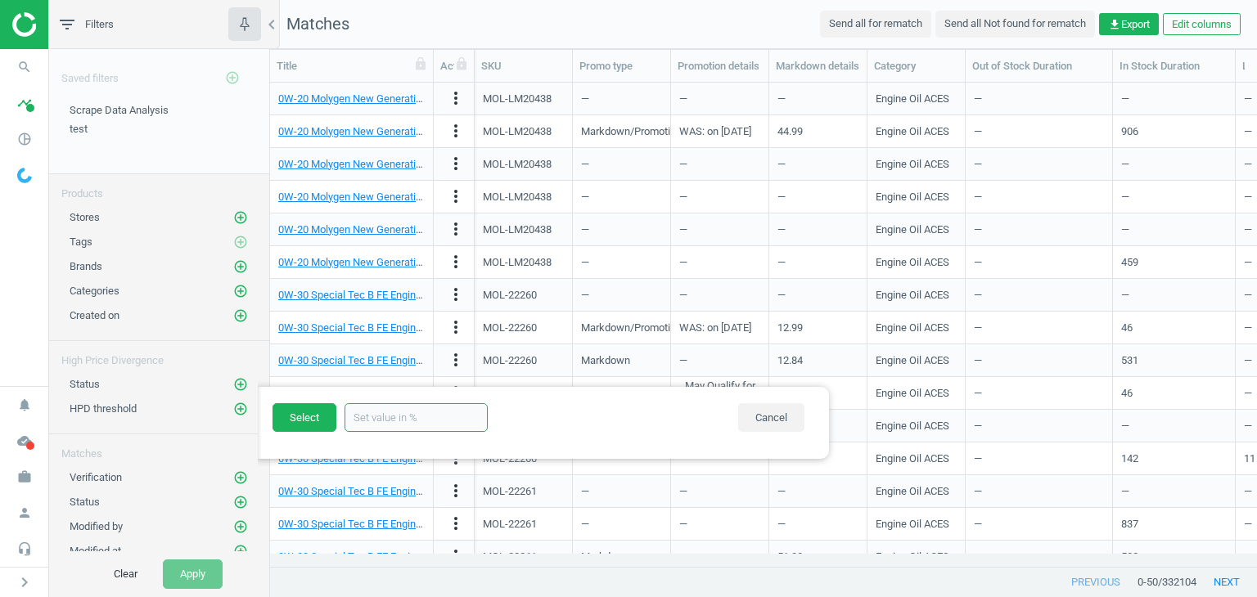
click at [384, 420] on input "text" at bounding box center [415, 417] width 143 height 29
type input "30"
click at [314, 418] on button "Select" at bounding box center [304, 417] width 64 height 29
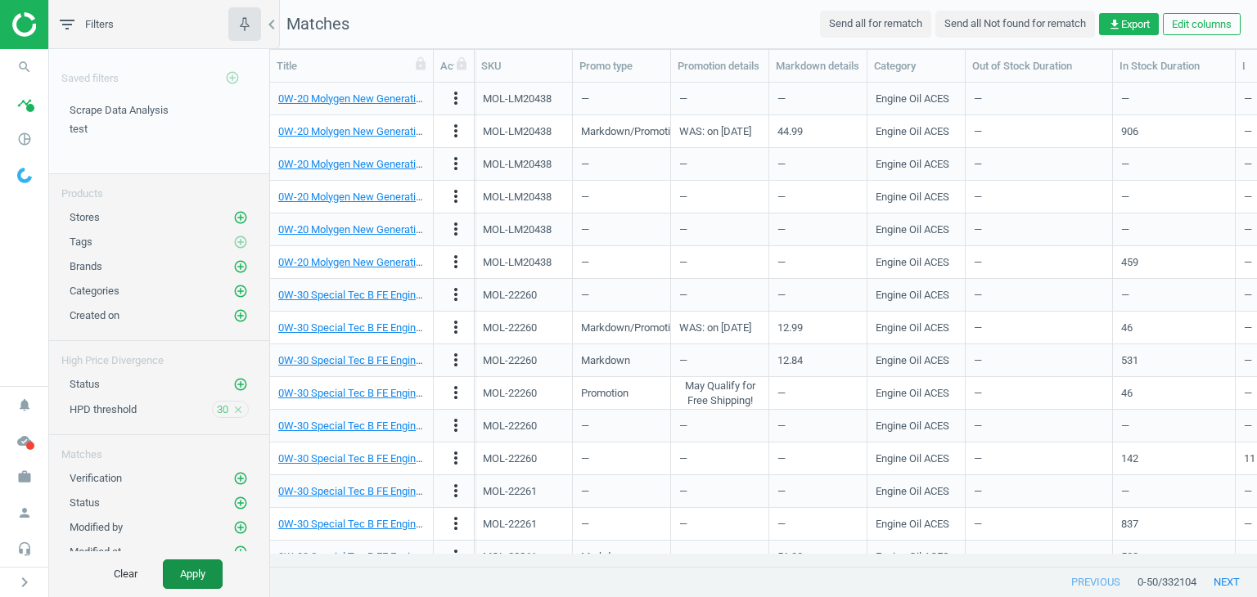
click at [193, 569] on button "Apply" at bounding box center [193, 574] width 60 height 29
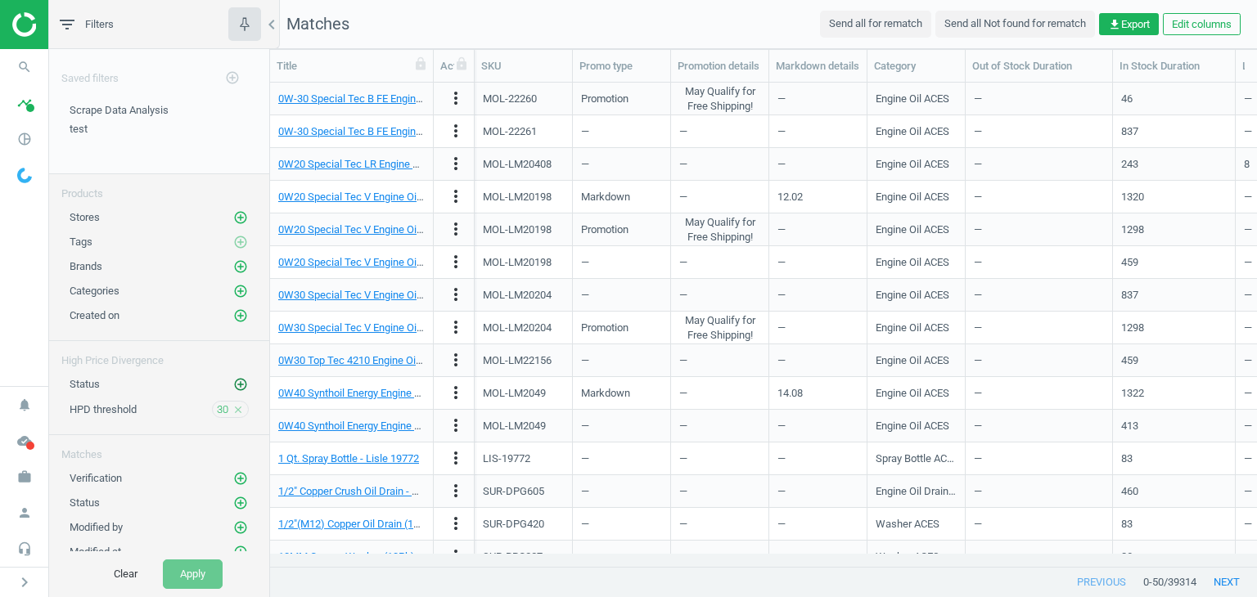
click at [233, 380] on icon "add_circle_outline" at bounding box center [240, 384] width 15 height 15
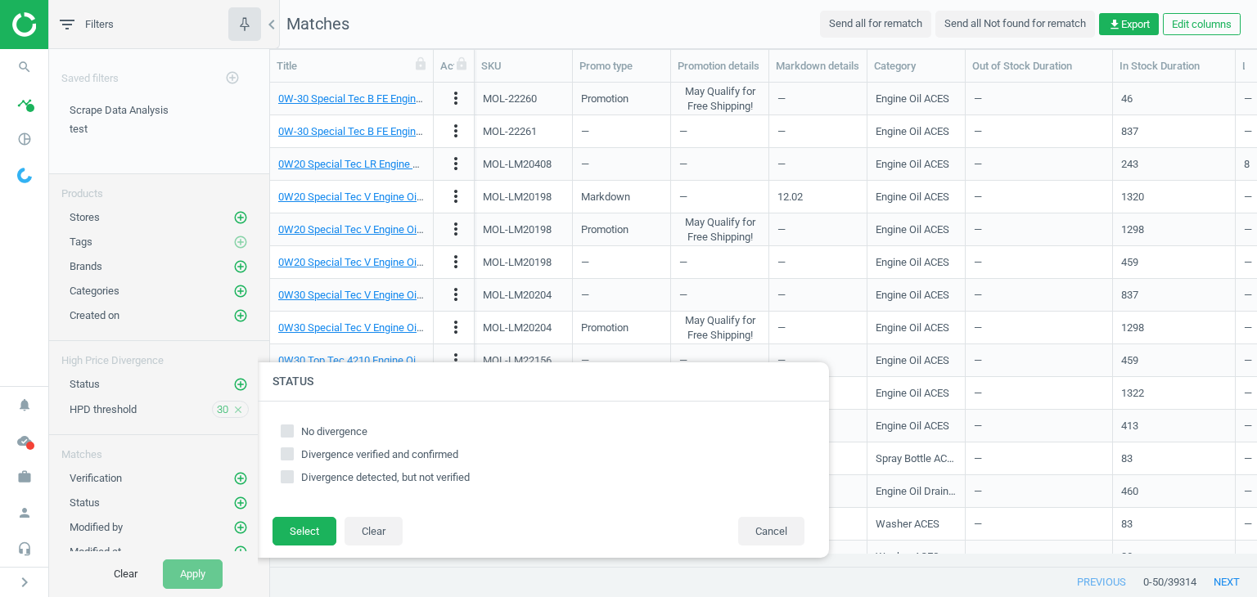
scroll to position [144, 0]
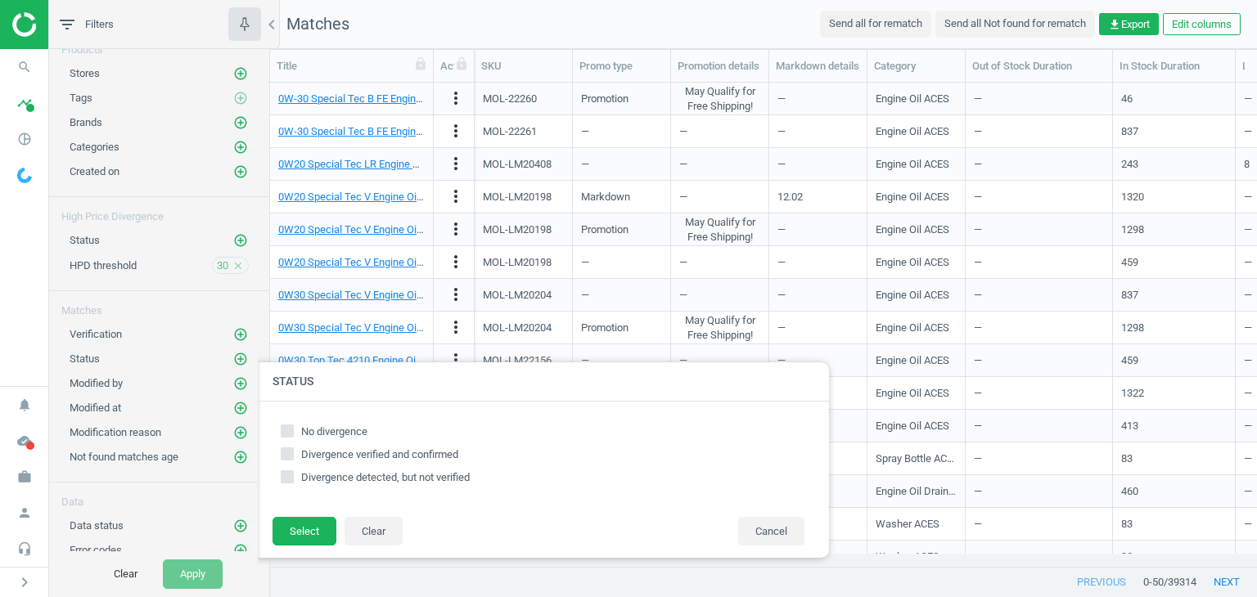
click at [164, 291] on div "Matches" at bounding box center [159, 304] width 220 height 27
click at [233, 330] on icon "add_circle_outline" at bounding box center [240, 334] width 15 height 15
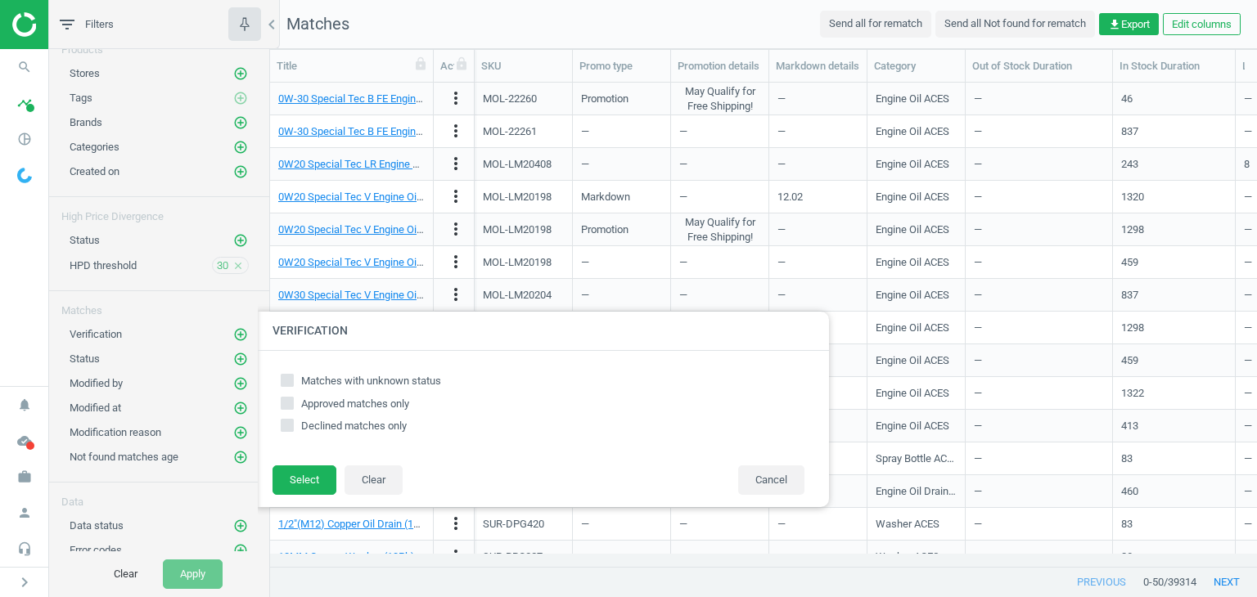
click at [170, 312] on div "Matches" at bounding box center [159, 304] width 220 height 27
click at [210, 510] on div "Data status add_circle_outline" at bounding box center [159, 522] width 220 height 25
click at [233, 332] on icon "add_circle_outline" at bounding box center [240, 334] width 15 height 15
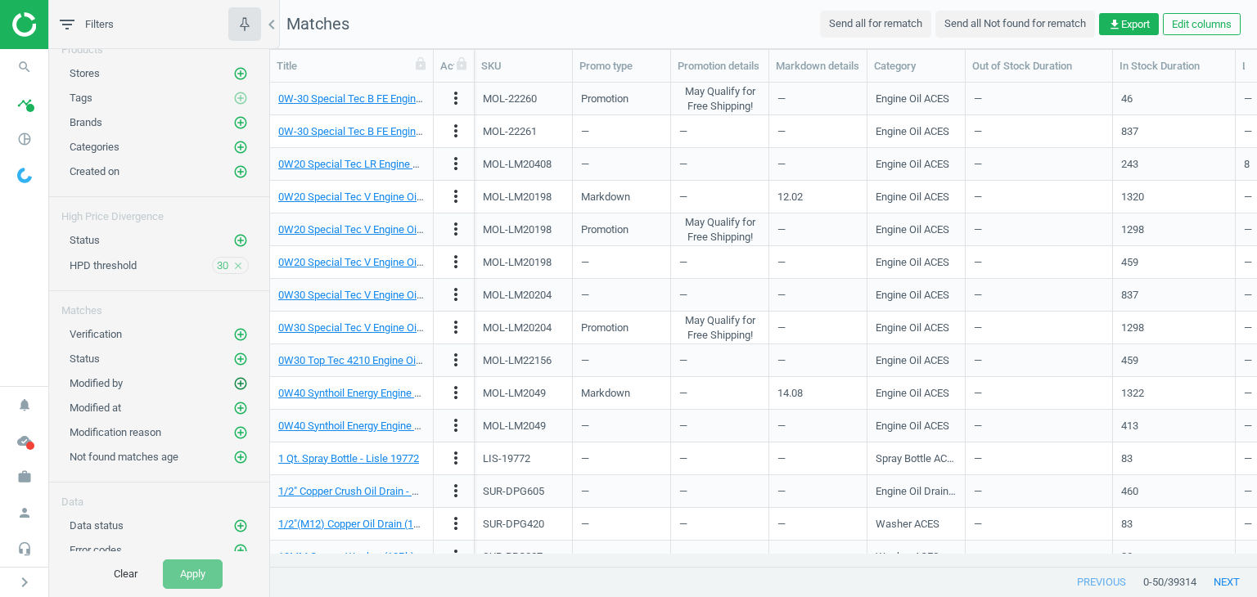
click at [233, 376] on icon "add_circle_outline" at bounding box center [240, 383] width 15 height 15
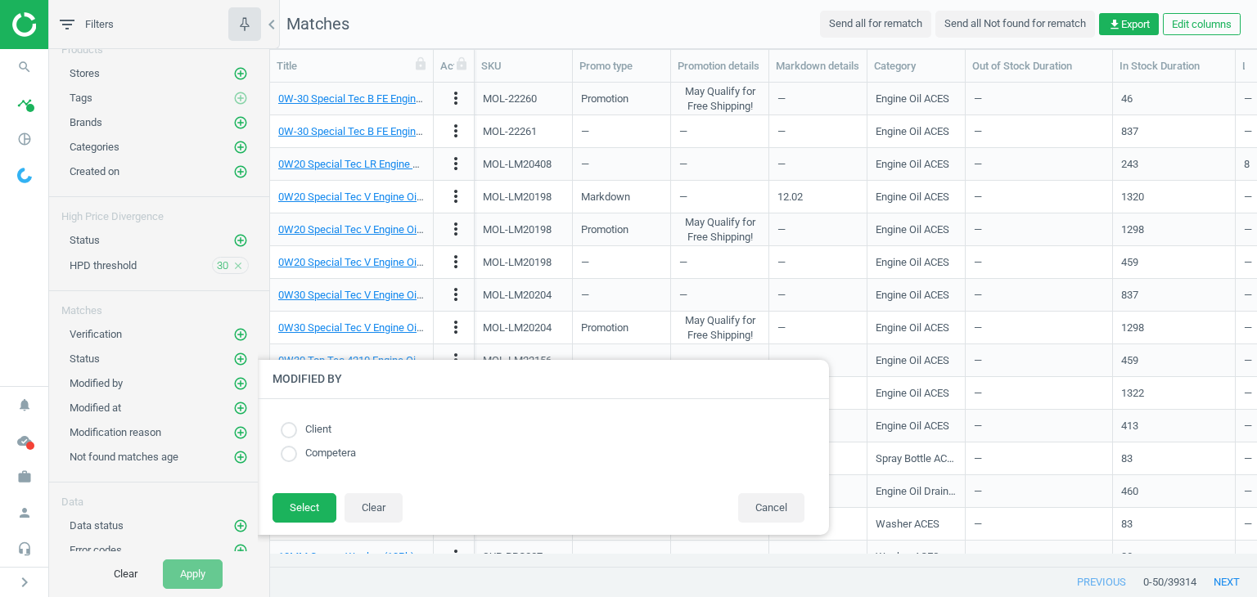
click at [182, 510] on div "Data status add_circle_outline" at bounding box center [159, 522] width 220 height 25
click at [236, 164] on button "add_circle_outline" at bounding box center [240, 172] width 16 height 16
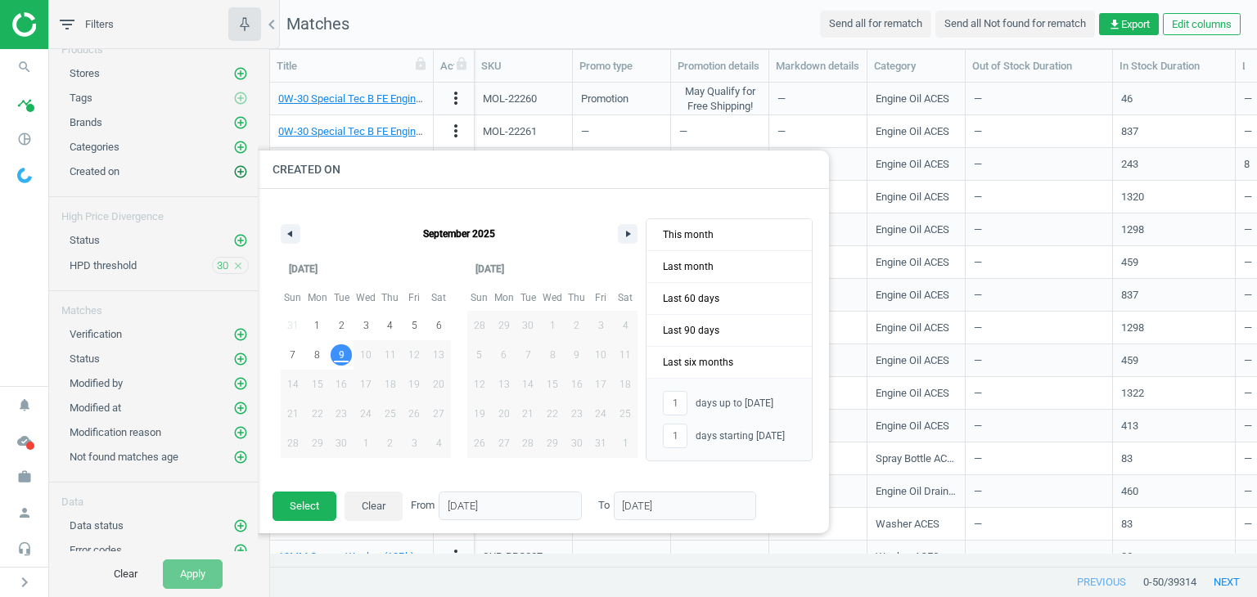
click at [234, 168] on icon "add_circle_outline" at bounding box center [240, 171] width 15 height 15
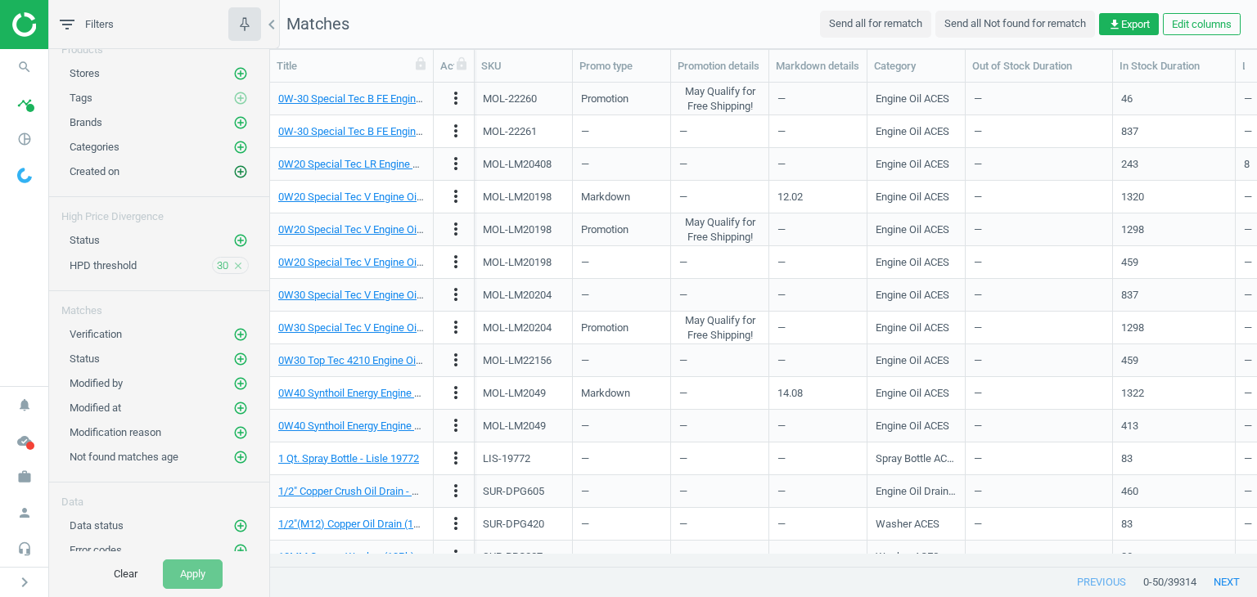
click at [234, 168] on icon "add_circle_outline" at bounding box center [240, 171] width 15 height 15
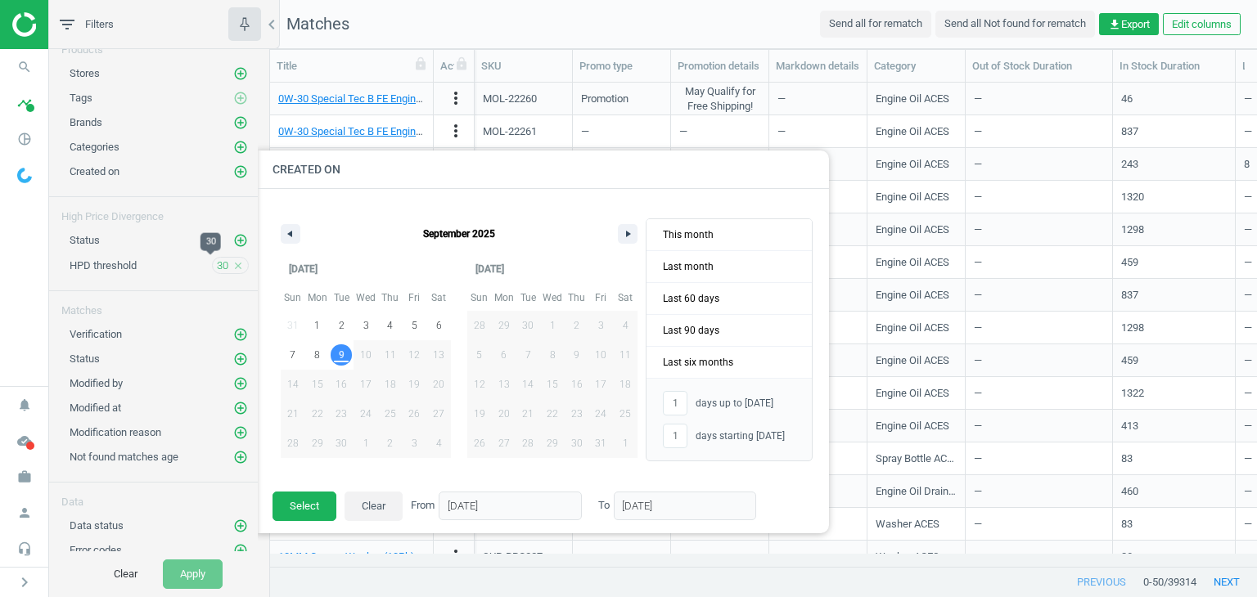
click at [217, 263] on span "30" at bounding box center [222, 266] width 11 height 15
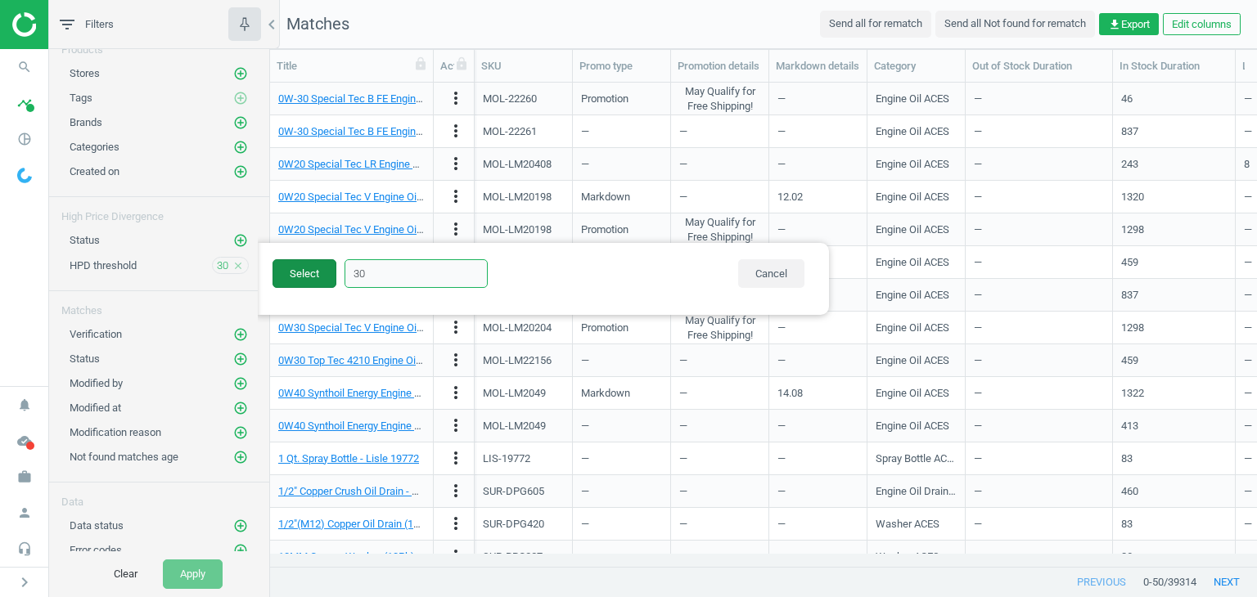
drag, startPoint x: 387, startPoint y: 272, endPoint x: 327, endPoint y: 272, distance: 59.7
click at [327, 272] on div "Select 30 Cancel" at bounding box center [542, 278] width 540 height 39
type input "50"
click at [327, 272] on button "Select" at bounding box center [304, 273] width 64 height 29
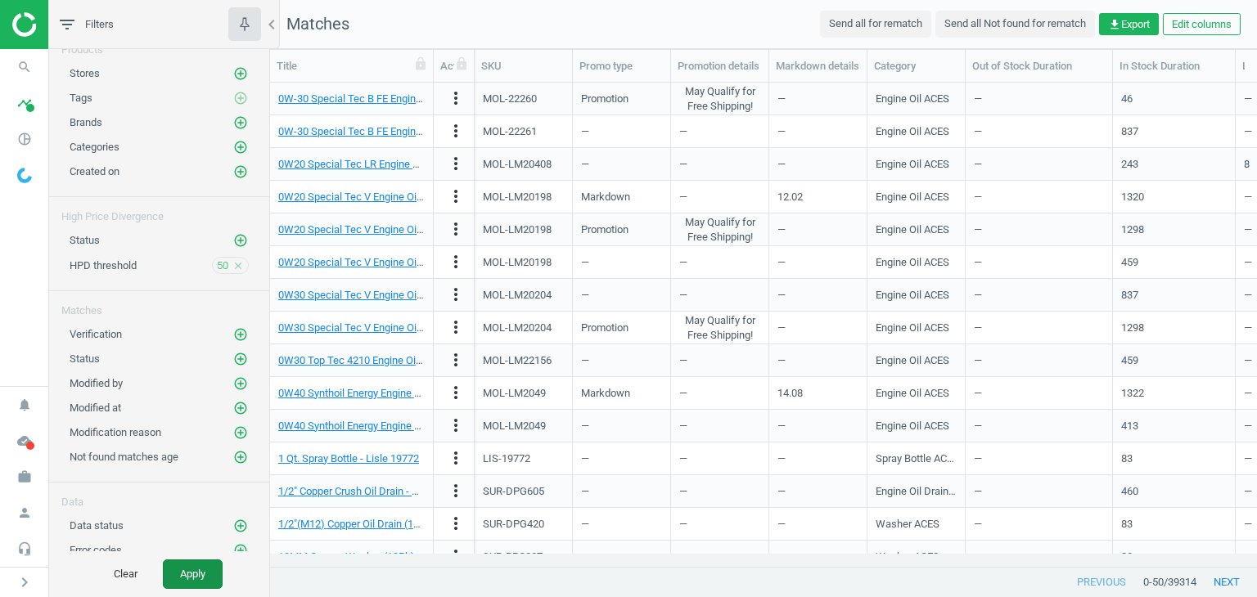
click at [176, 583] on button "Apply" at bounding box center [193, 574] width 60 height 29
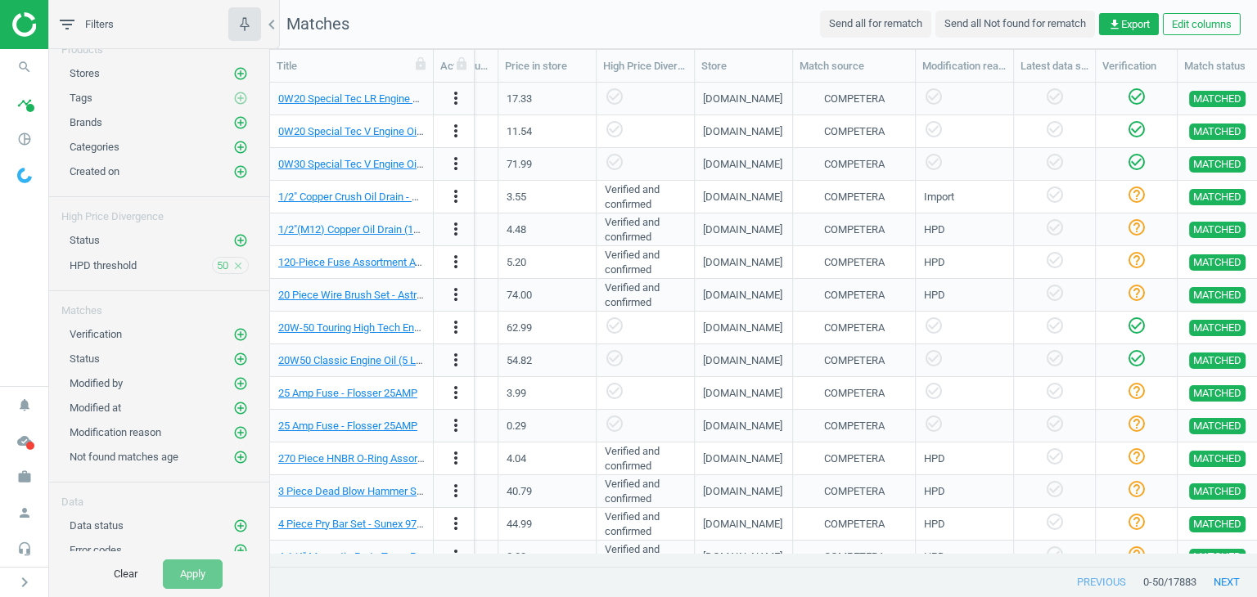
scroll to position [0, 1194]
click at [233, 327] on icon "add_circle_outline" at bounding box center [240, 334] width 15 height 15
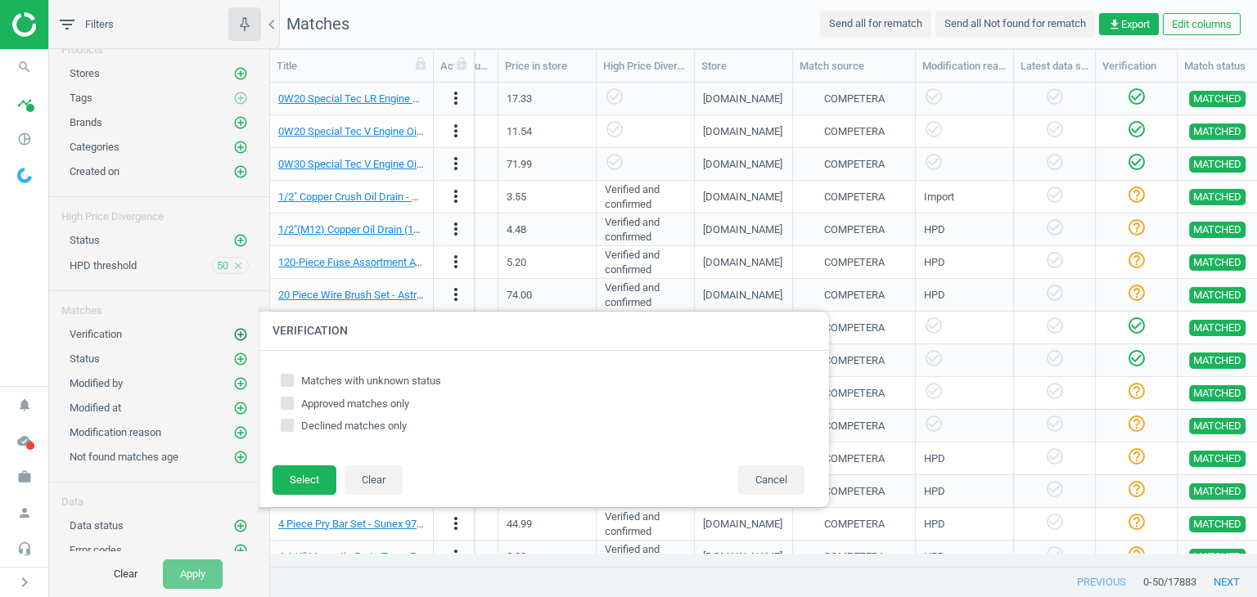
click at [233, 327] on icon "add_circle_outline" at bounding box center [240, 334] width 15 height 15
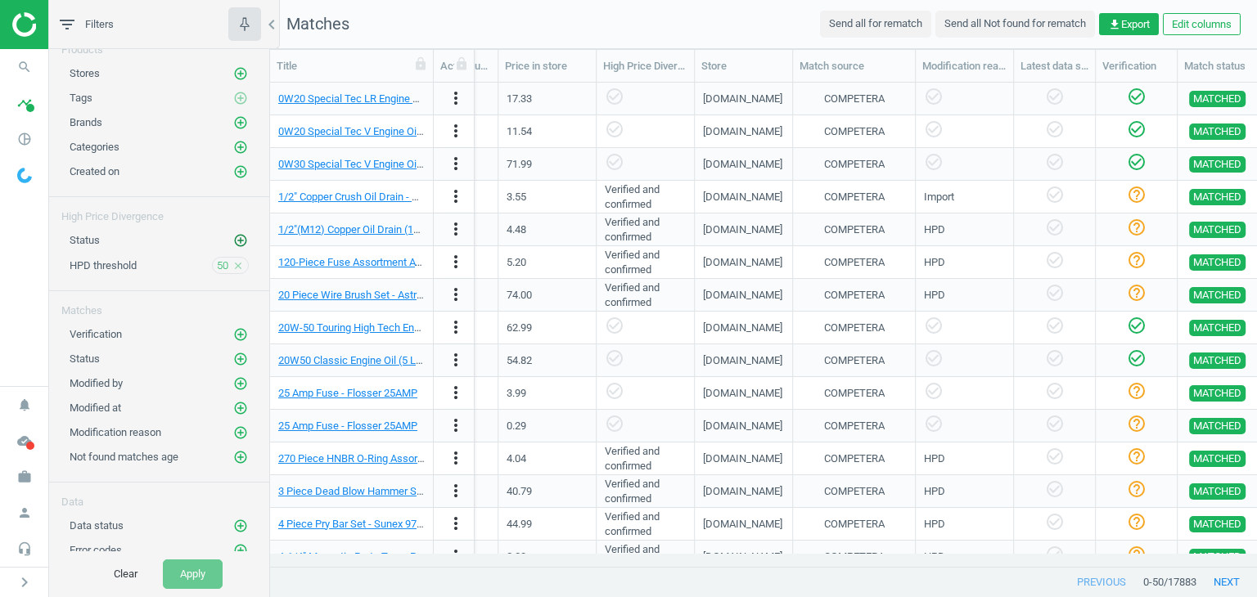
click at [233, 238] on icon "add_circle_outline" at bounding box center [240, 240] width 15 height 15
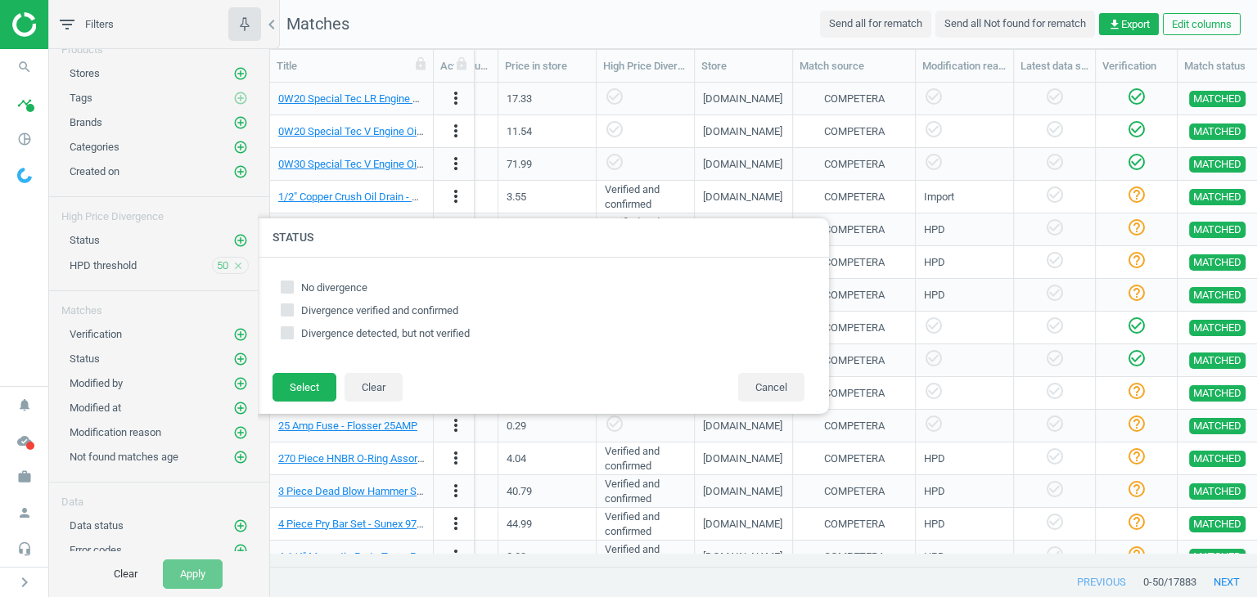
click at [288, 334] on input "Divergence detected, but not verified" at bounding box center [287, 332] width 11 height 11
checkbox input "true"
click at [293, 394] on button "Select" at bounding box center [304, 387] width 64 height 29
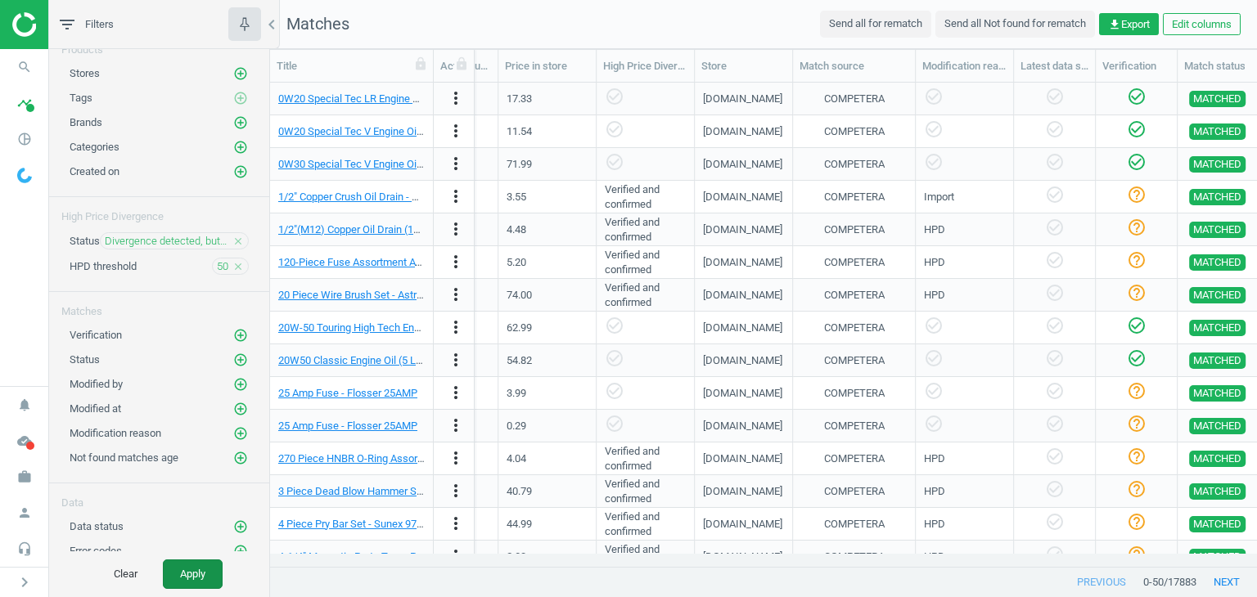
click at [199, 572] on button "Apply" at bounding box center [193, 574] width 60 height 29
